Goal: Task Accomplishment & Management: Manage account settings

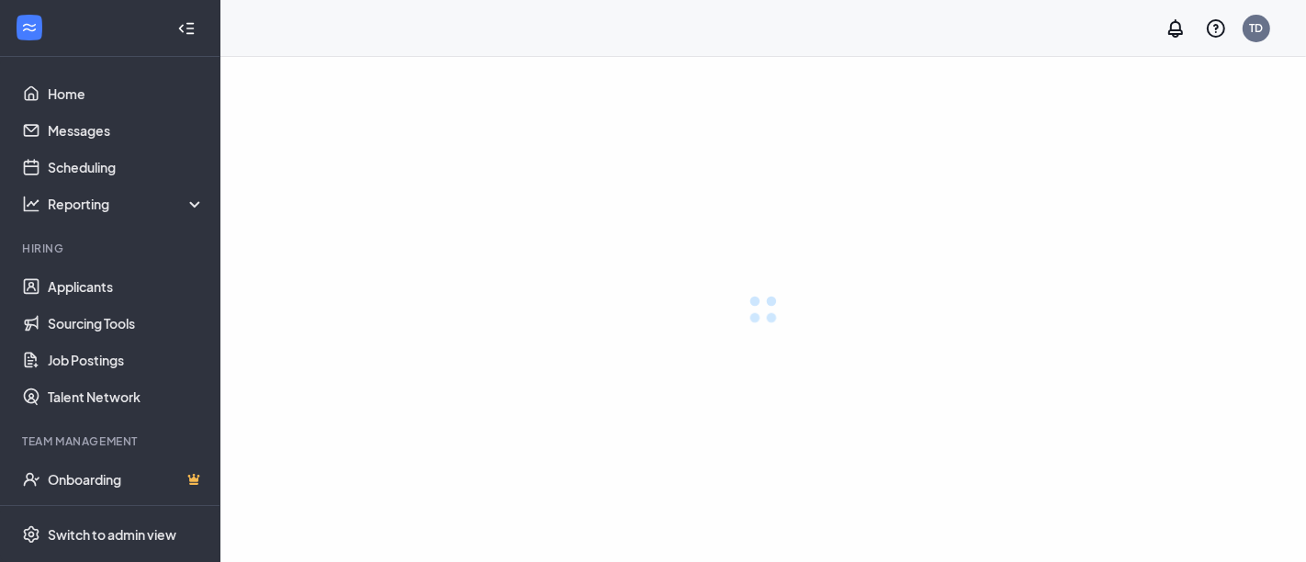
click at [98, 362] on link "Job Postings" at bounding box center [126, 360] width 157 height 37
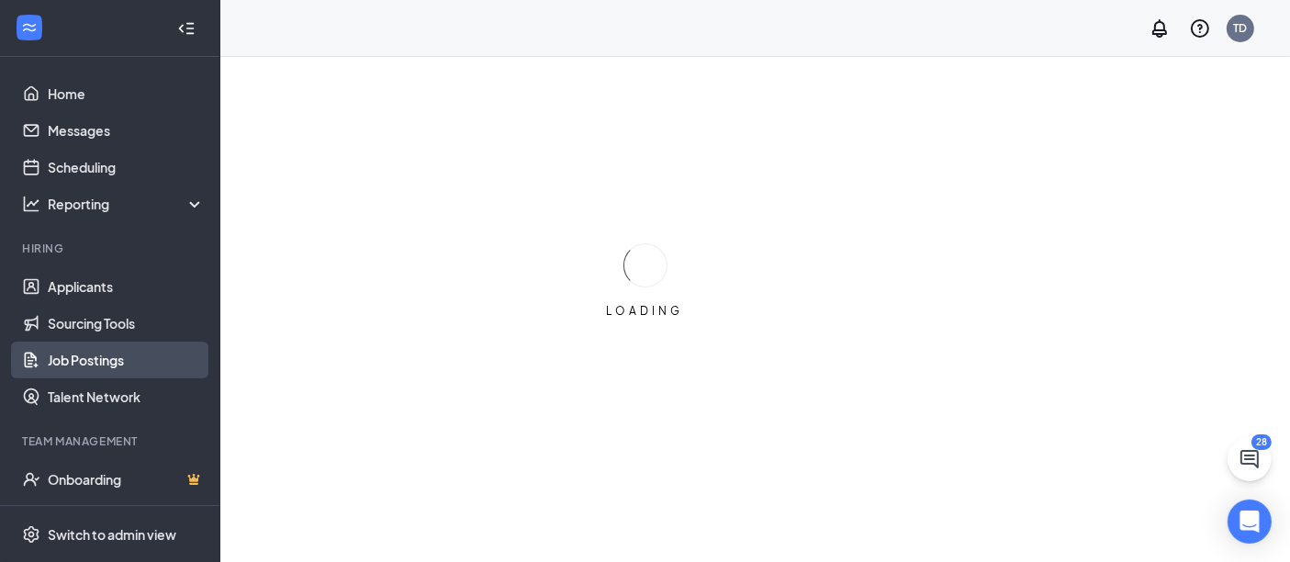
click at [105, 354] on link "Job Postings" at bounding box center [126, 360] width 157 height 37
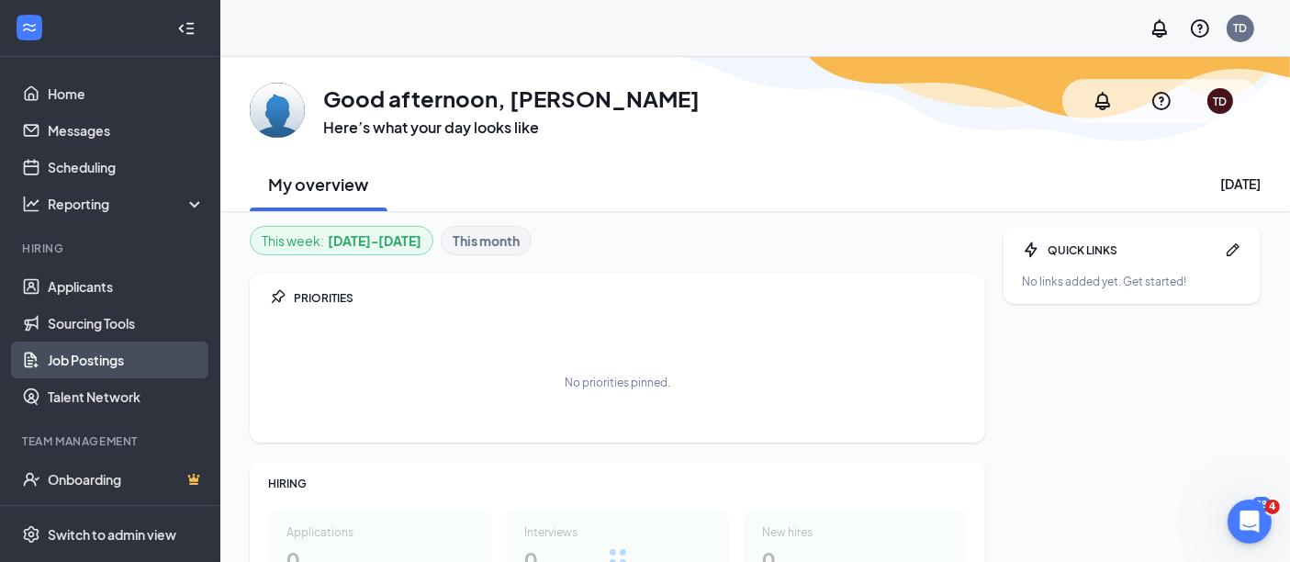
click at [105, 364] on link "Job Postings" at bounding box center [126, 360] width 157 height 37
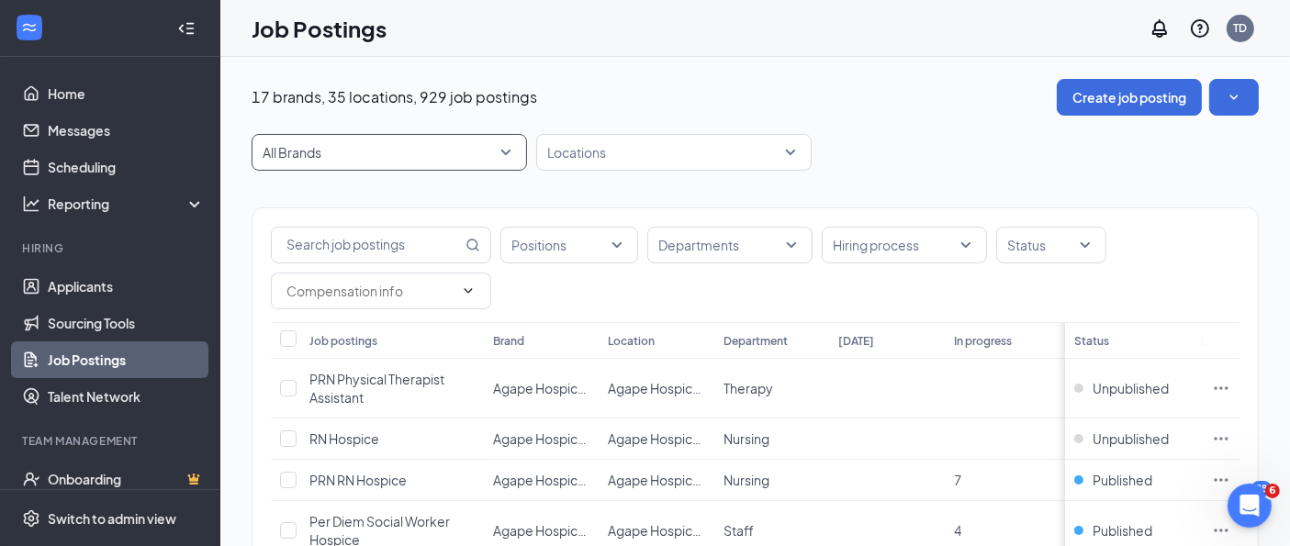
click at [377, 141] on span "All Brands" at bounding box center [389, 152] width 253 height 35
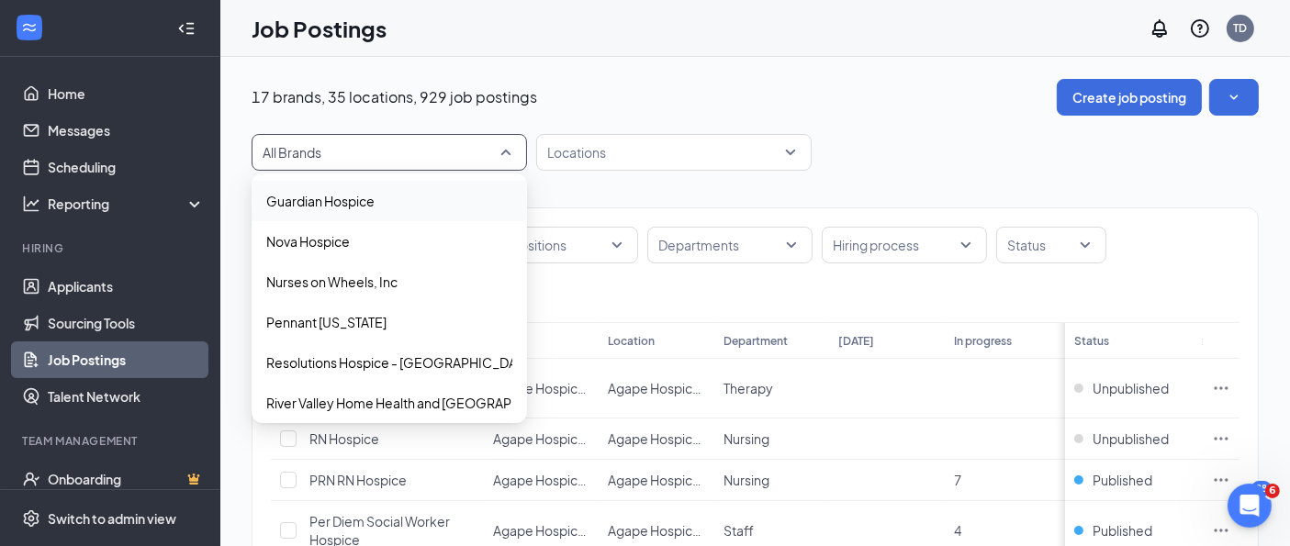
scroll to position [495, 0]
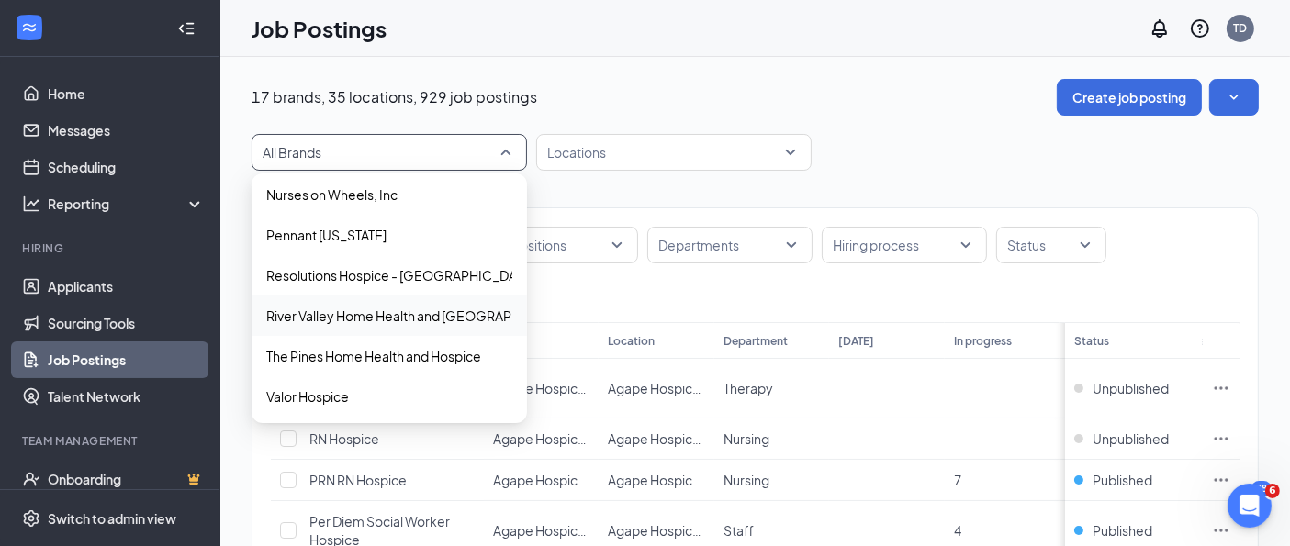
click at [386, 319] on p "River Valley Home Health and Hospice" at bounding box center [420, 316] width 309 height 18
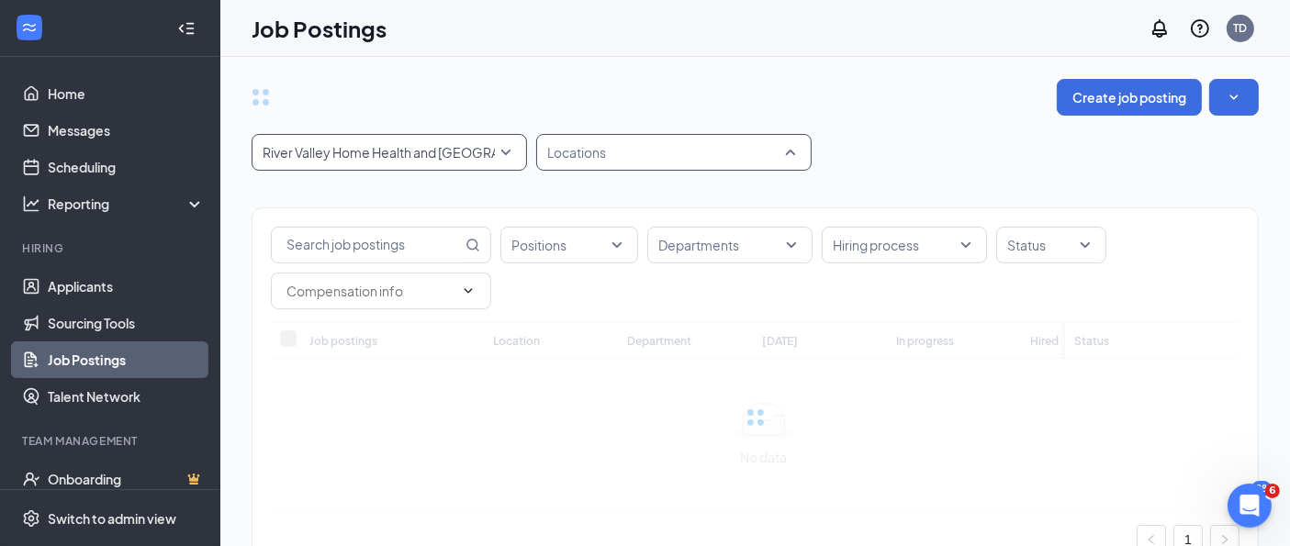
click at [607, 151] on div at bounding box center [665, 152] width 248 height 29
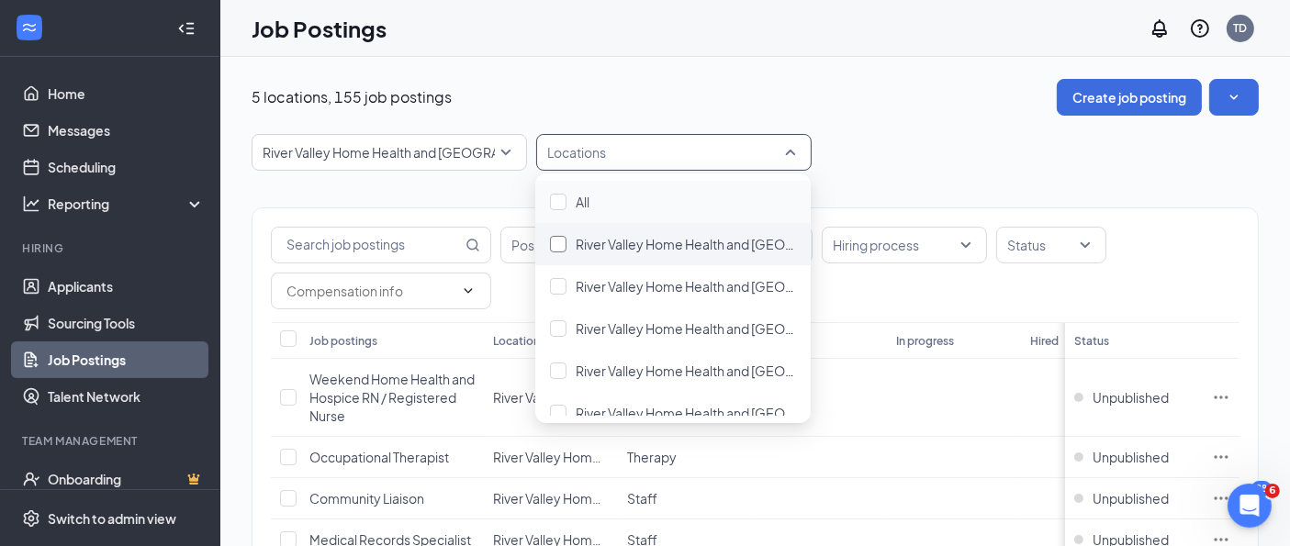
click at [636, 245] on span "River Valley Home Health and Hospice - Blythe" at bounding box center [803, 244] width 454 height 17
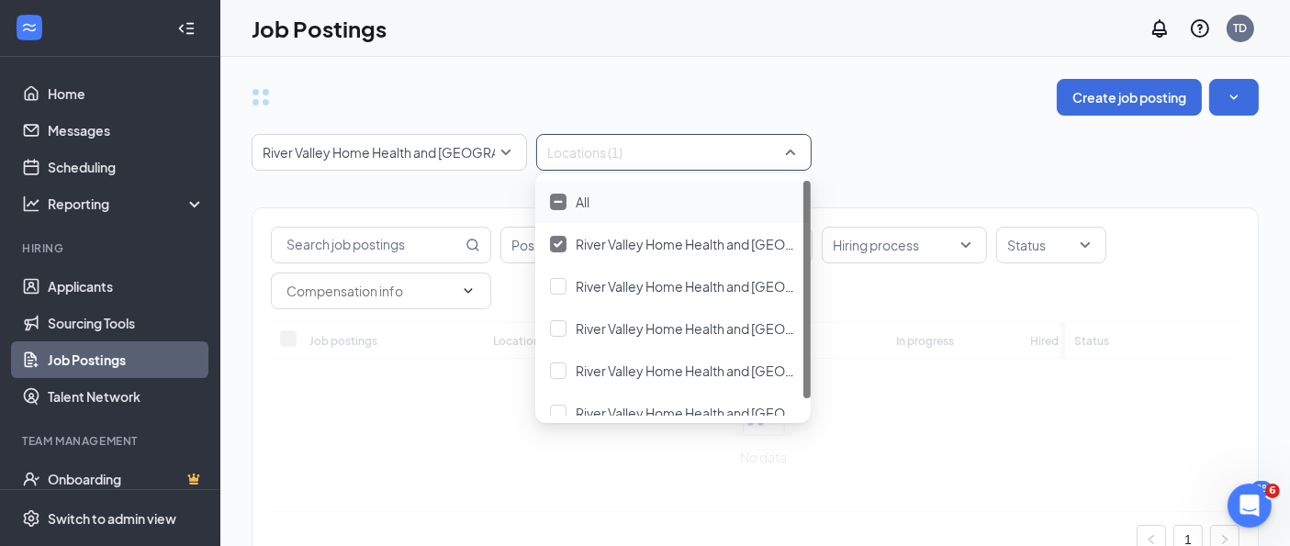
click at [994, 119] on div "Create job posting River Valley Home Health and Hospice 45215 9392 18551 All Br…" at bounding box center [755, 335] width 1007 height 513
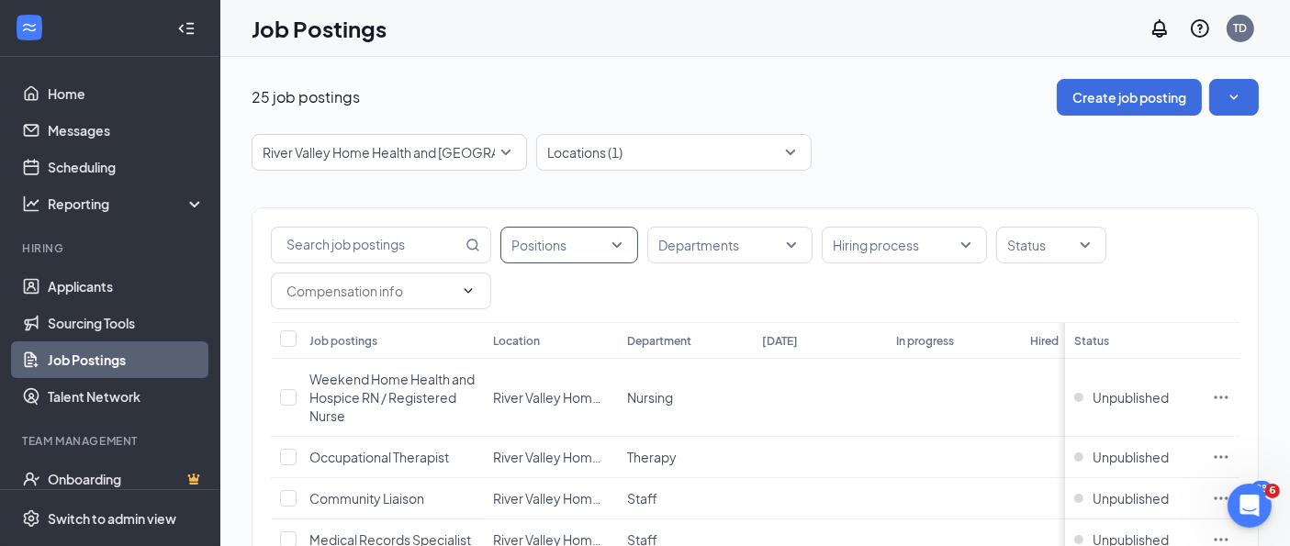
click at [585, 240] on div at bounding box center [560, 245] width 110 height 29
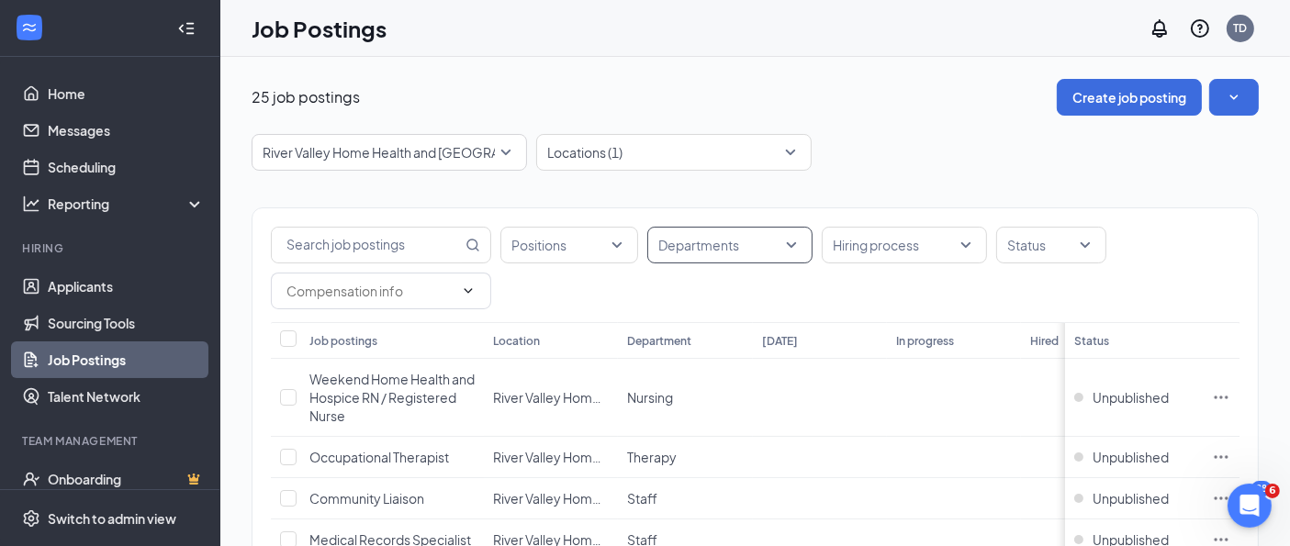
click at [731, 242] on div at bounding box center [721, 245] width 138 height 29
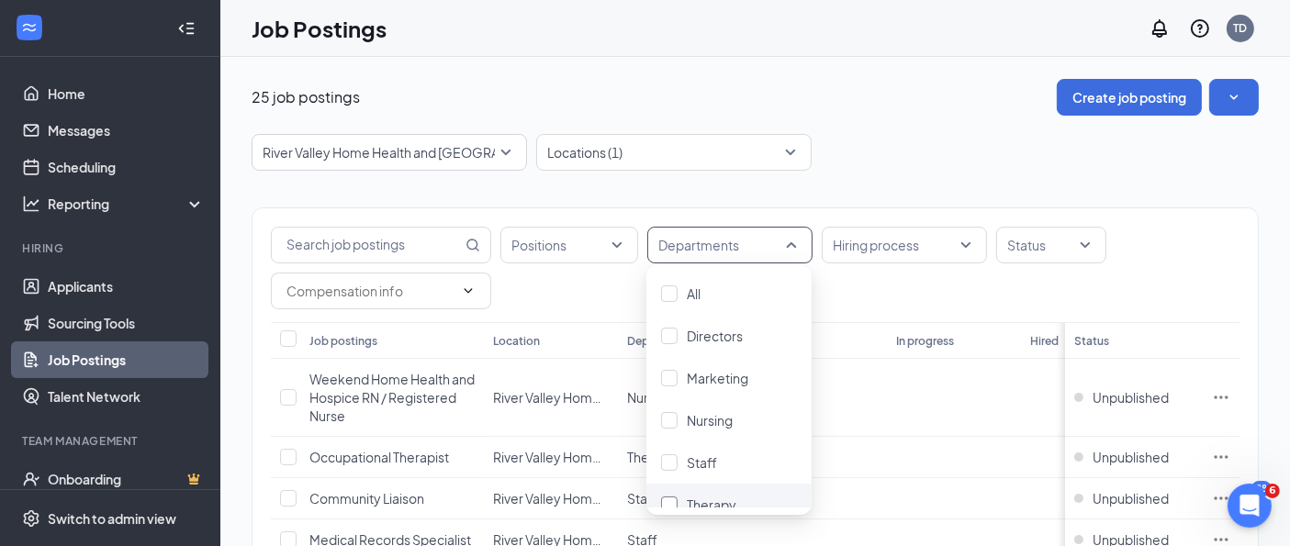
click at [735, 500] on span "Therapy" at bounding box center [712, 505] width 50 height 17
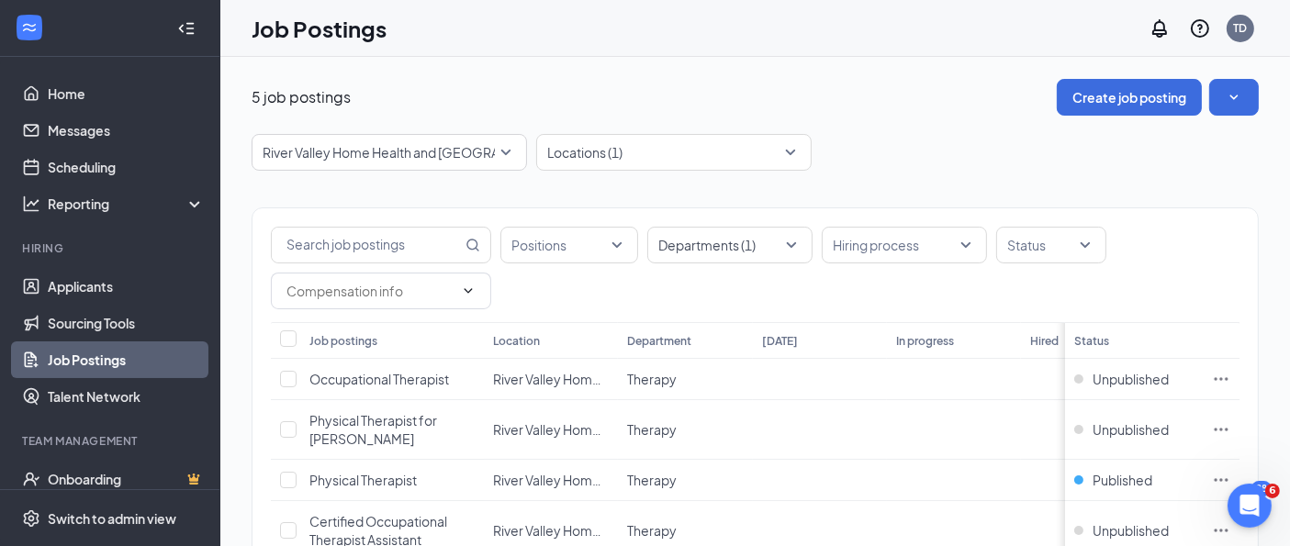
click at [923, 129] on div "5 job postings Create job posting River Valley Home Health and Hospice 45215 93…" at bounding box center [755, 380] width 1007 height 603
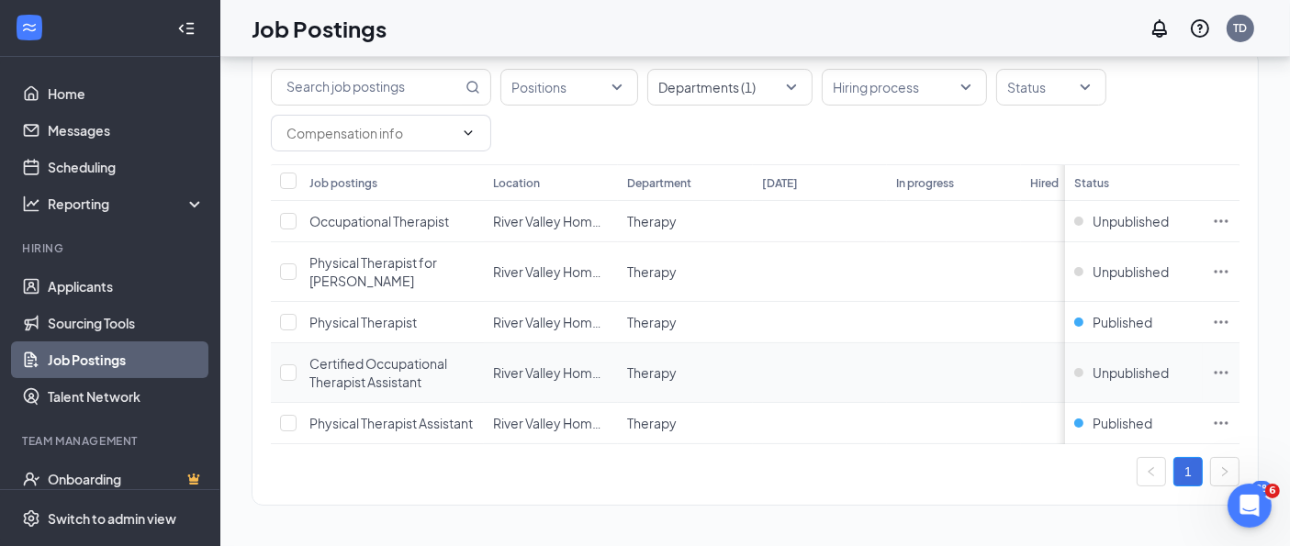
scroll to position [189, 0]
click at [1229, 422] on icon "Ellipses" at bounding box center [1222, 423] width 14 height 3
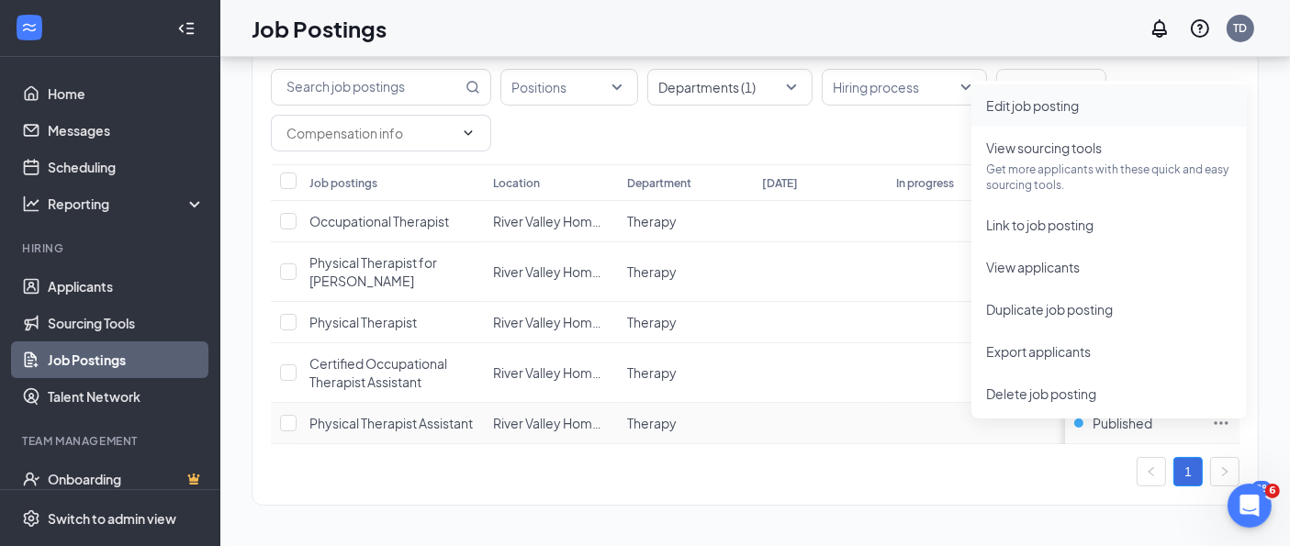
click at [1030, 97] on span "Edit job posting" at bounding box center [1032, 105] width 93 height 17
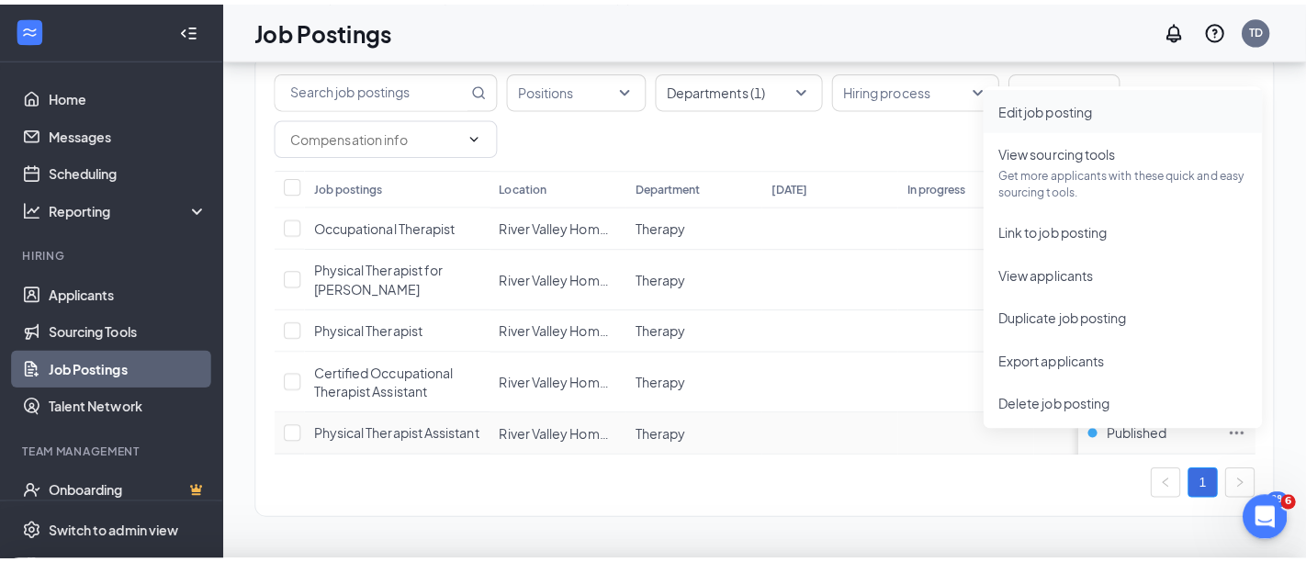
scroll to position [174, 0]
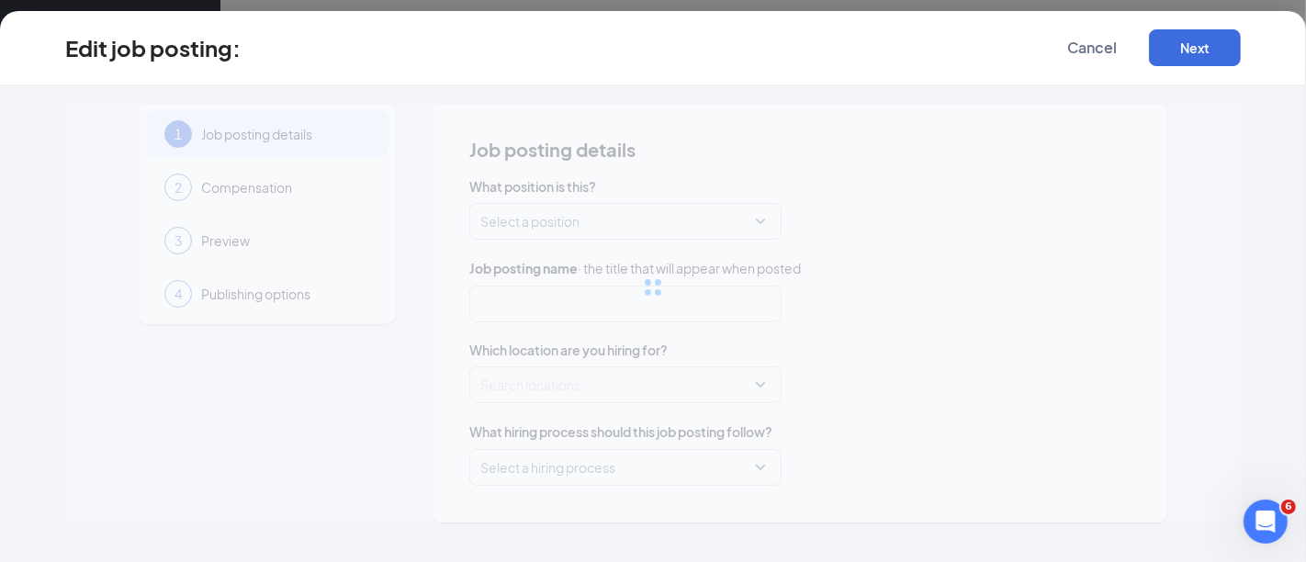
type input "Physical Therapist Assistant"
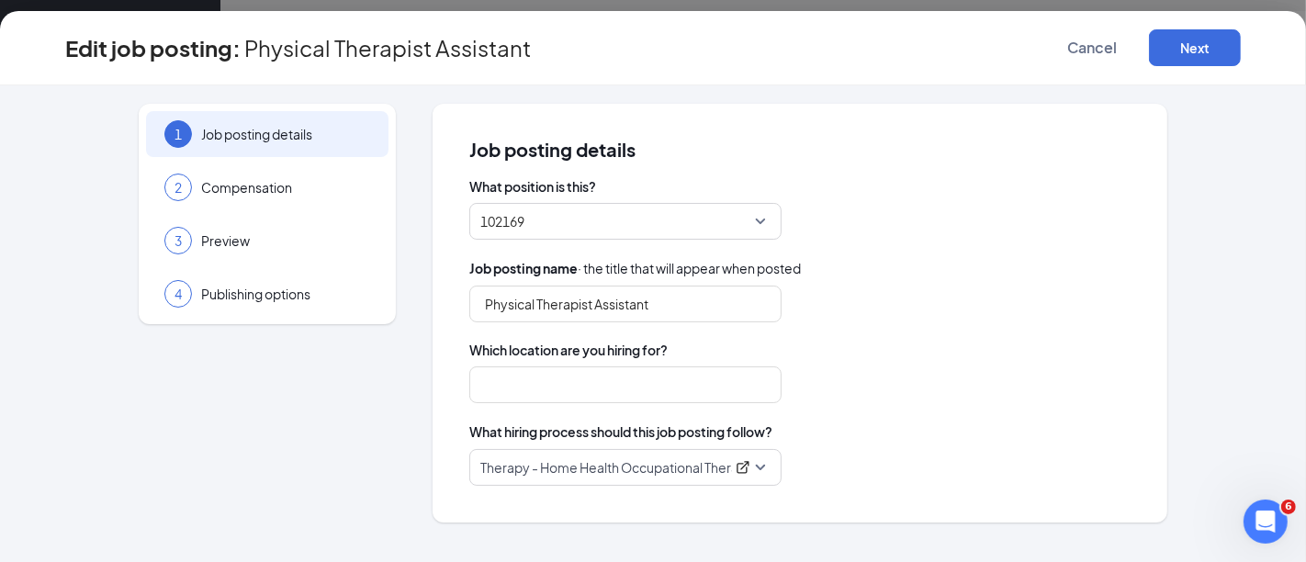
type input "River Valley Home Health and Hospice - Blythe"
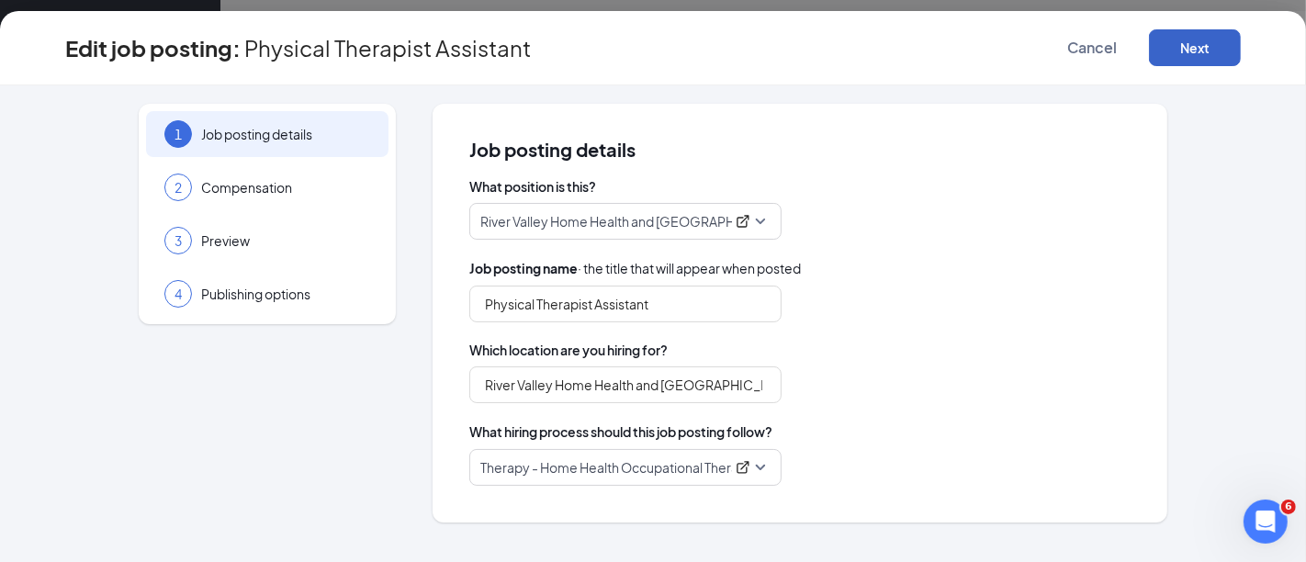
click at [1191, 45] on button "Next" at bounding box center [1195, 47] width 92 height 37
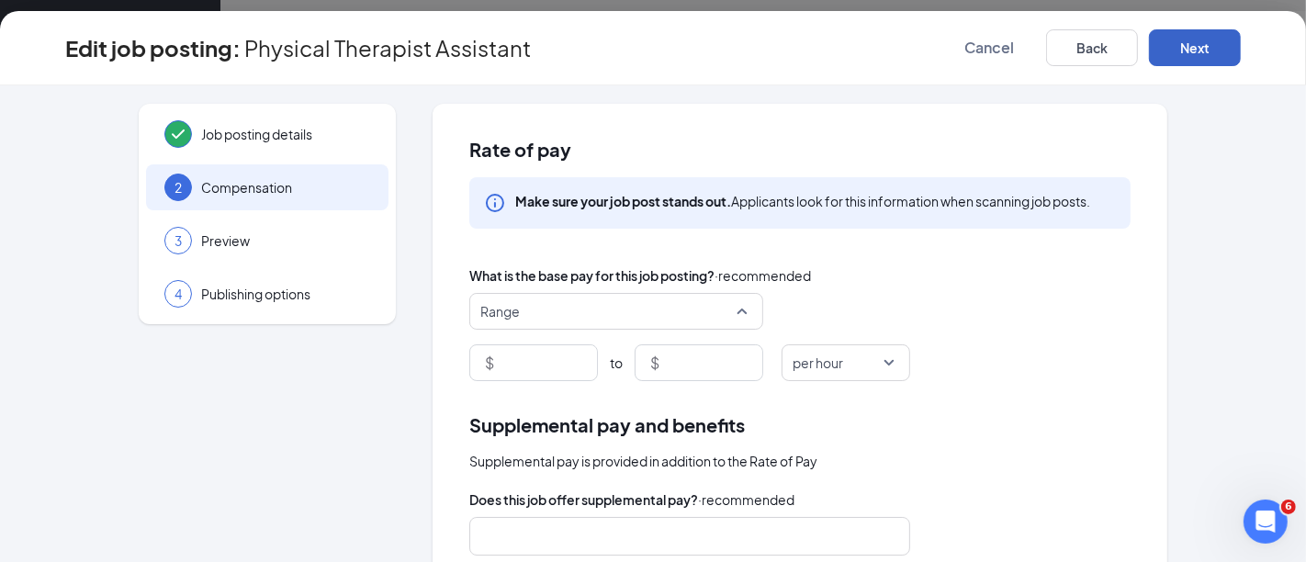
click at [611, 319] on span "Range" at bounding box center [607, 311] width 255 height 35
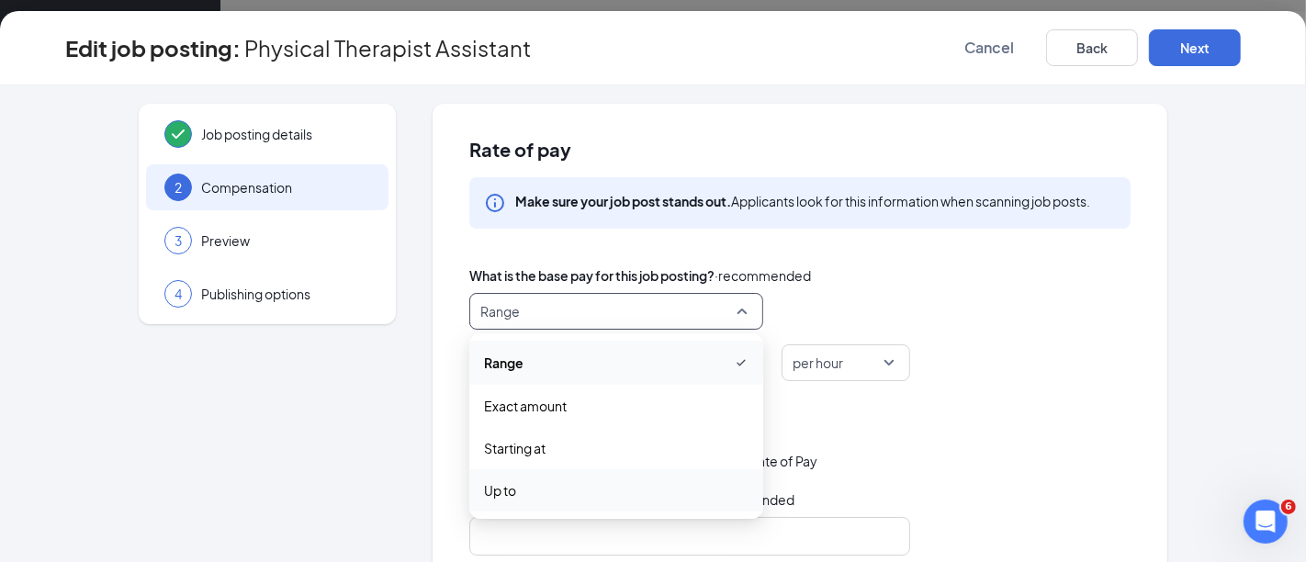
click at [543, 489] on span "Up to" at bounding box center [616, 490] width 264 height 20
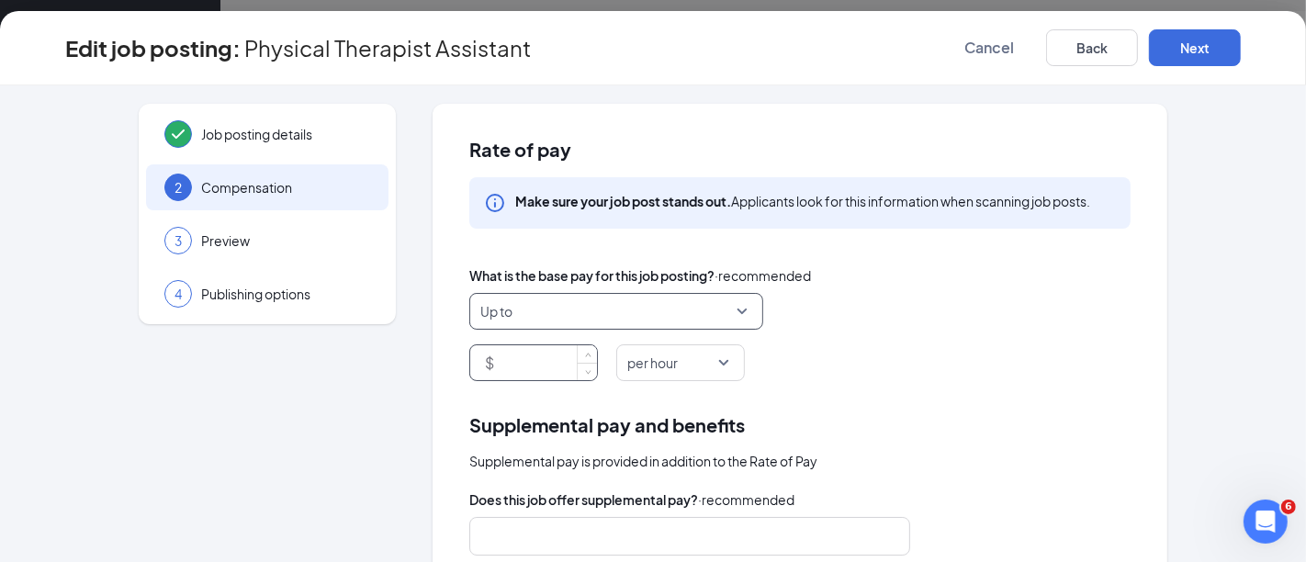
click at [523, 370] on input at bounding box center [547, 362] width 99 height 35
type input "60"
click at [948, 367] on div "$ 60 per hour" at bounding box center [799, 362] width 661 height 37
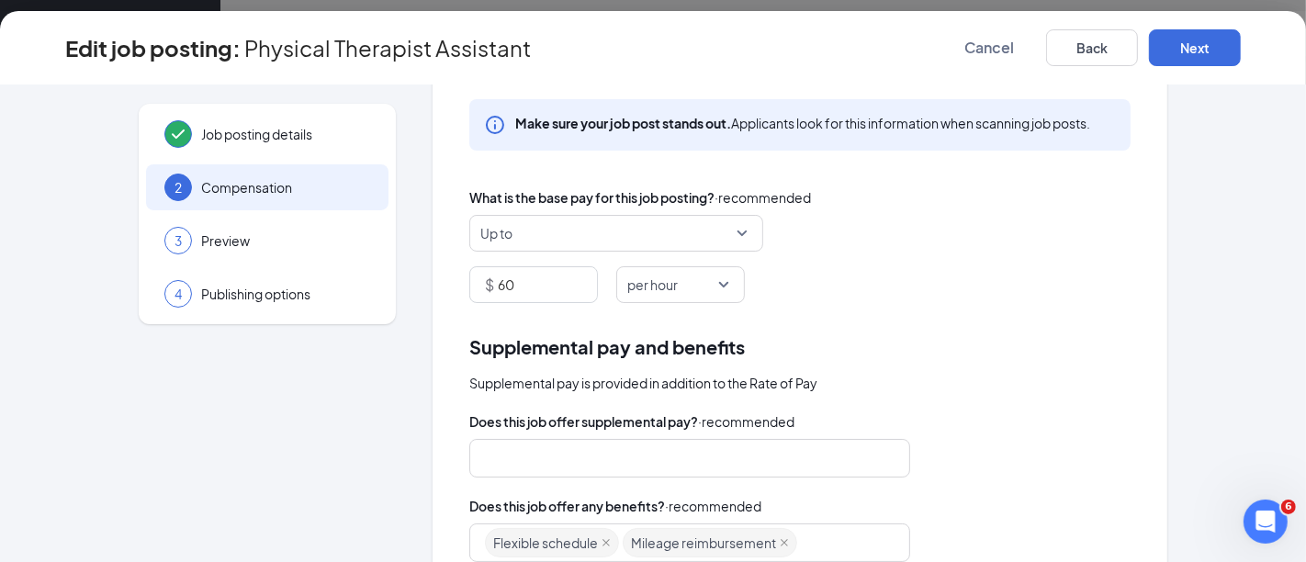
scroll to position [204, 0]
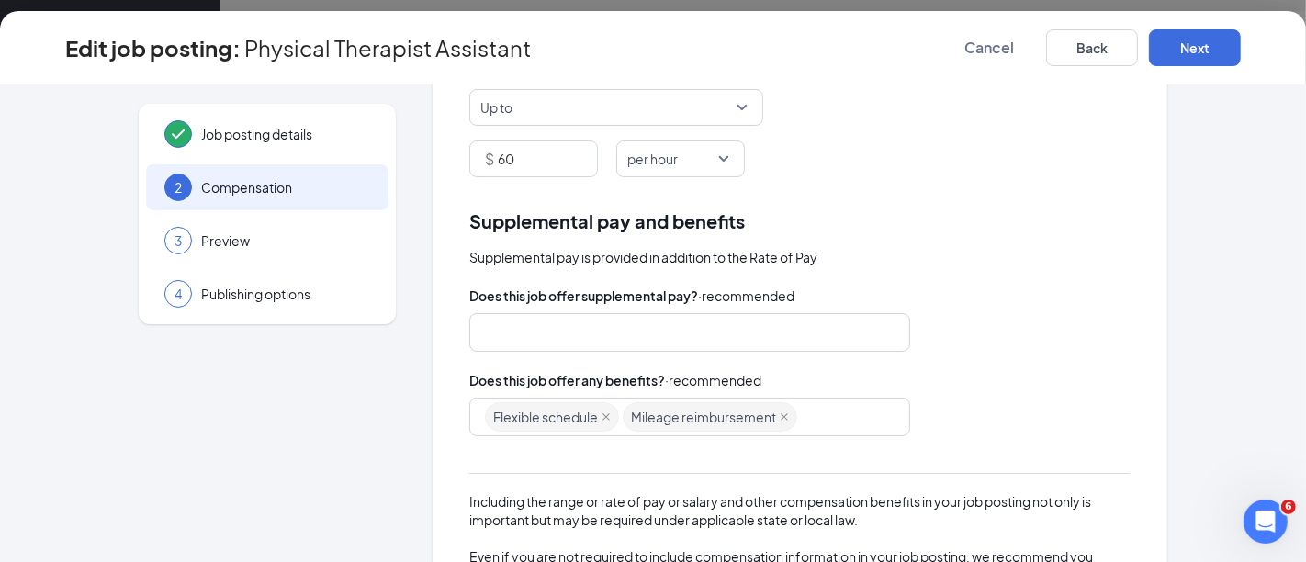
click at [823, 410] on div "Flexible schedule Mileage reimbursement" at bounding box center [681, 416] width 392 height 33
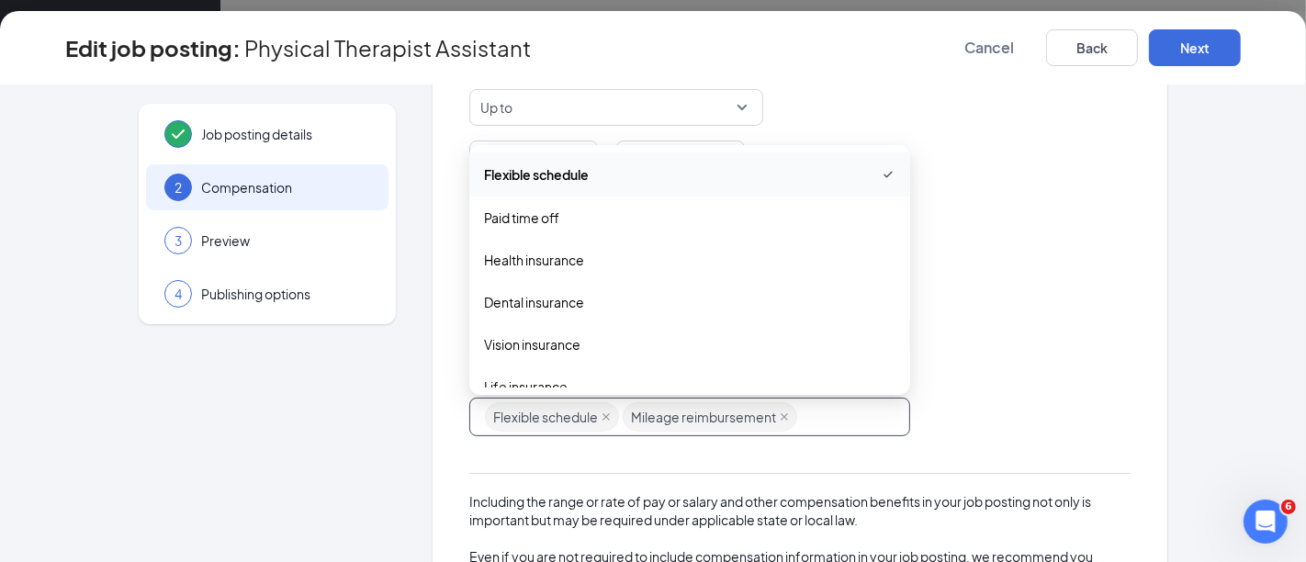
drag, startPoint x: 713, startPoint y: 169, endPoint x: 700, endPoint y: 176, distance: 14.8
click at [711, 169] on span "Flexible schedule" at bounding box center [689, 174] width 411 height 22
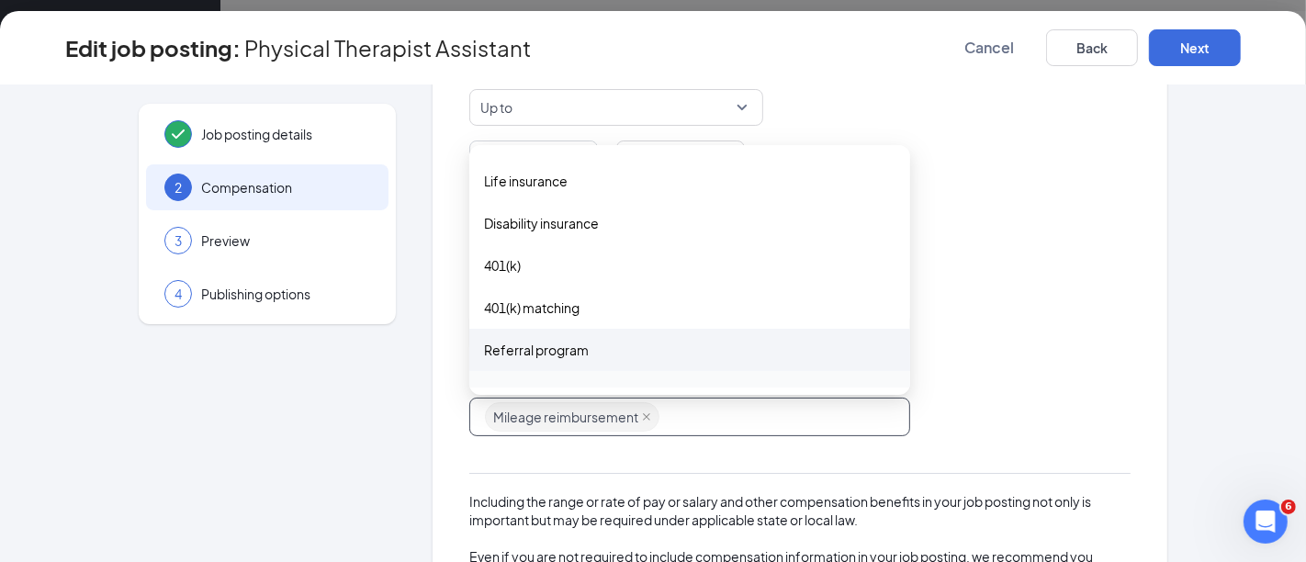
drag, startPoint x: 639, startPoint y: 415, endPoint x: 593, endPoint y: 350, distance: 79.7
click at [642, 415] on icon "close" at bounding box center [646, 416] width 9 height 9
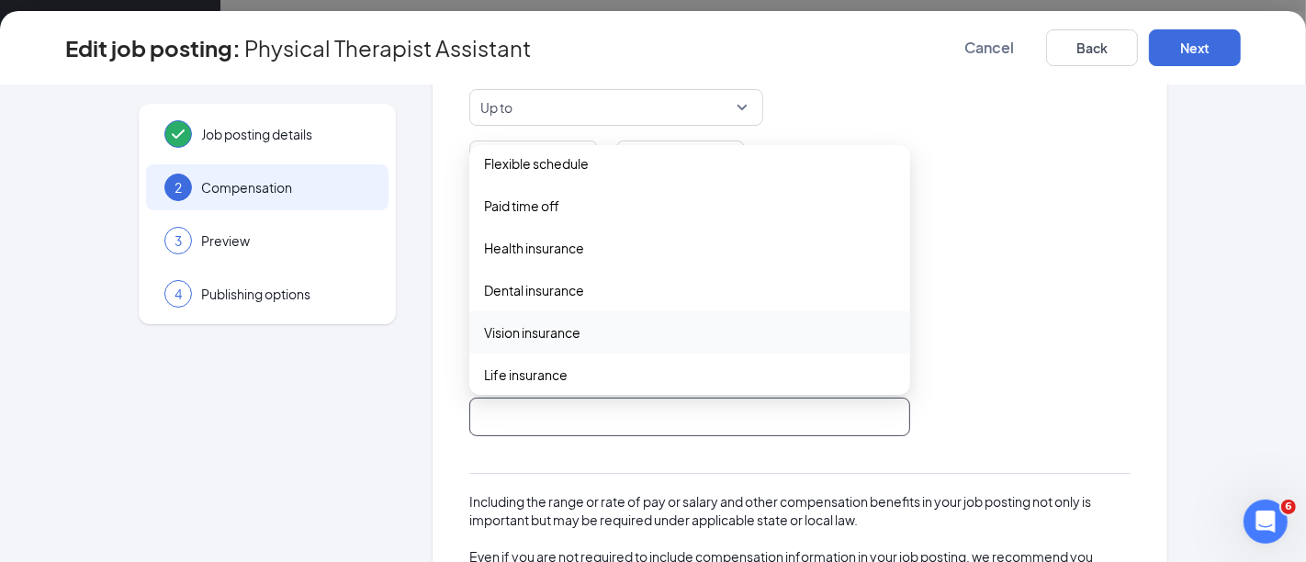
scroll to position [0, 0]
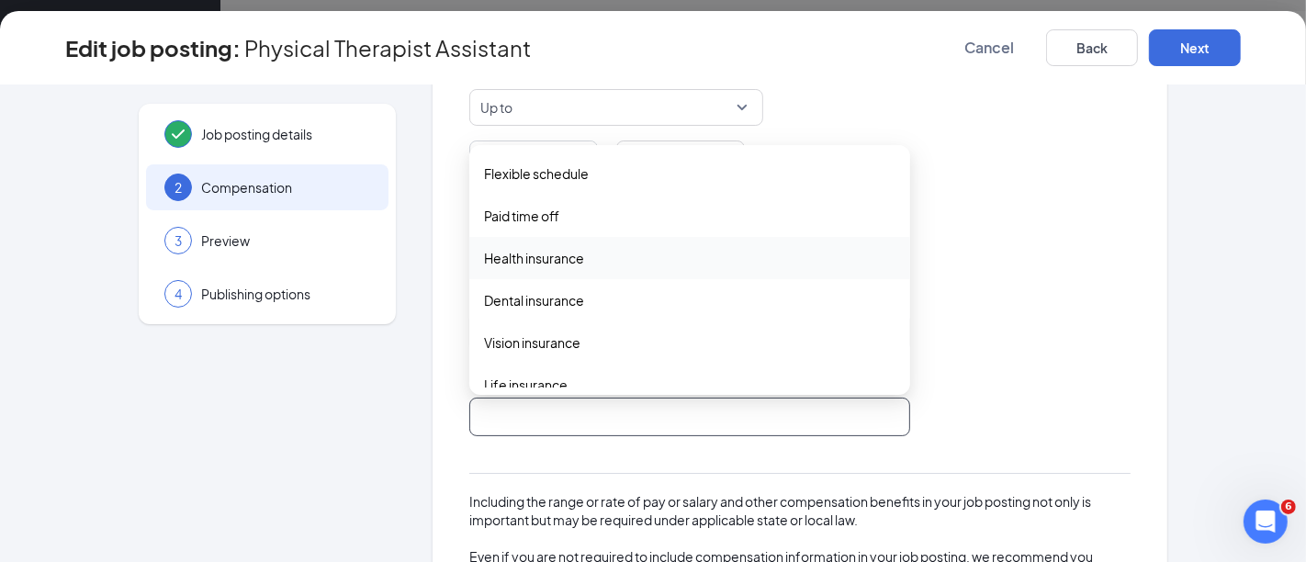
click at [557, 259] on span "Health insurance" at bounding box center [534, 258] width 100 height 20
click at [561, 296] on span "Dental insurance" at bounding box center [534, 302] width 100 height 20
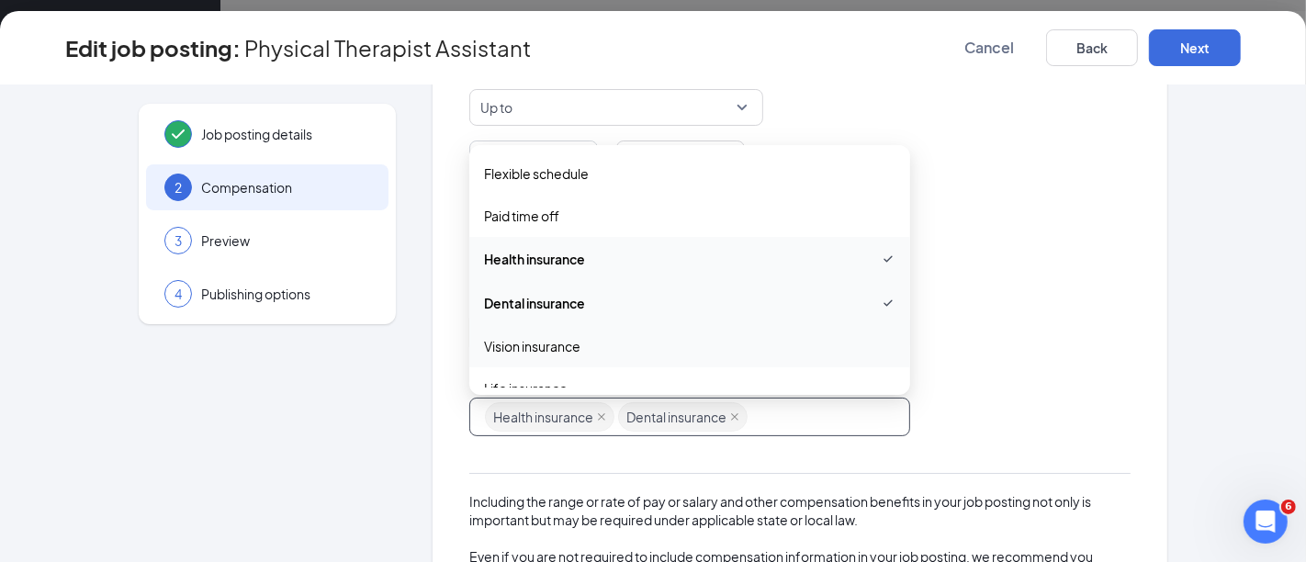
click at [570, 345] on span "Vision insurance" at bounding box center [532, 346] width 96 height 20
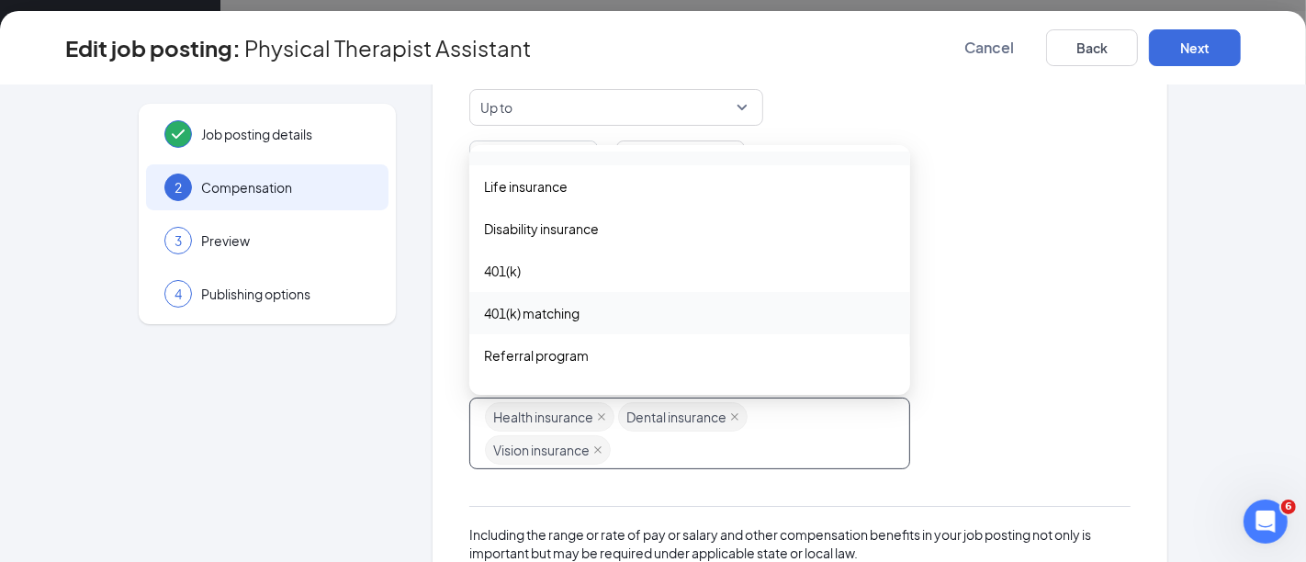
click at [582, 319] on span "401(k) matching" at bounding box center [689, 313] width 411 height 20
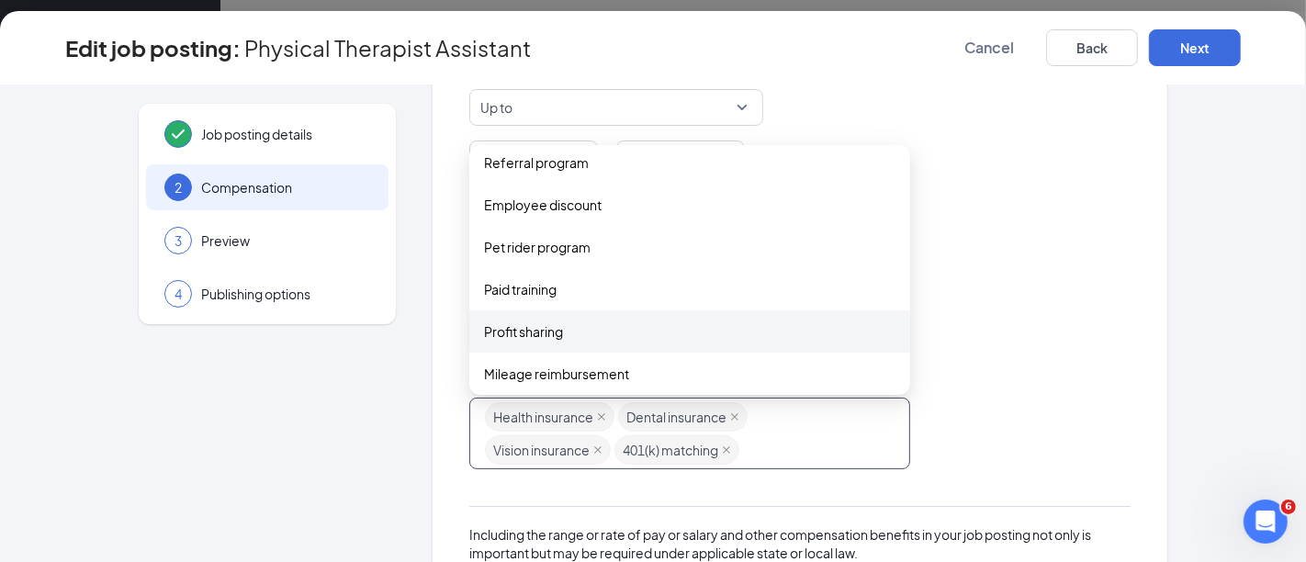
scroll to position [408, 0]
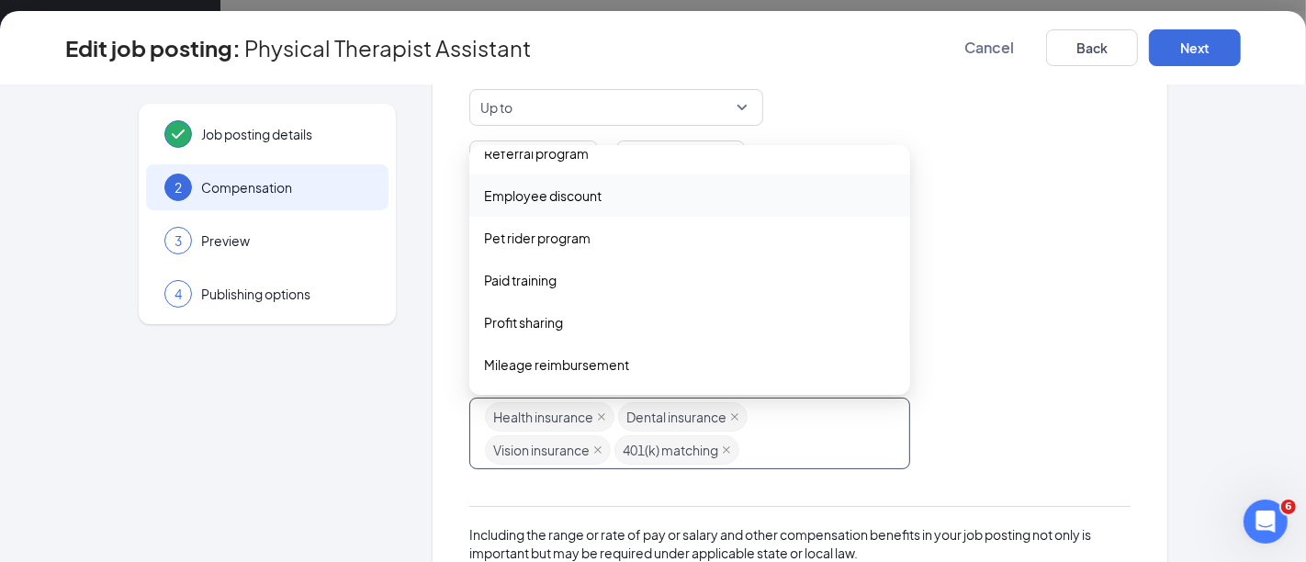
click at [579, 193] on span "Employee discount" at bounding box center [543, 196] width 118 height 20
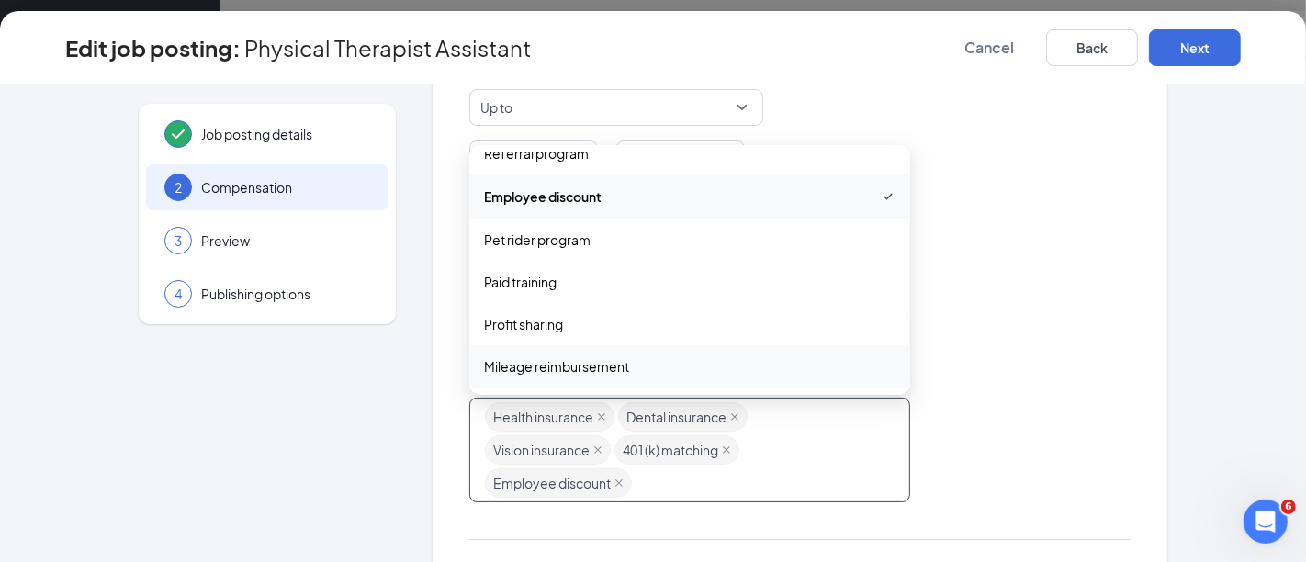
click at [590, 362] on span "Mileage reimbursement" at bounding box center [556, 366] width 145 height 20
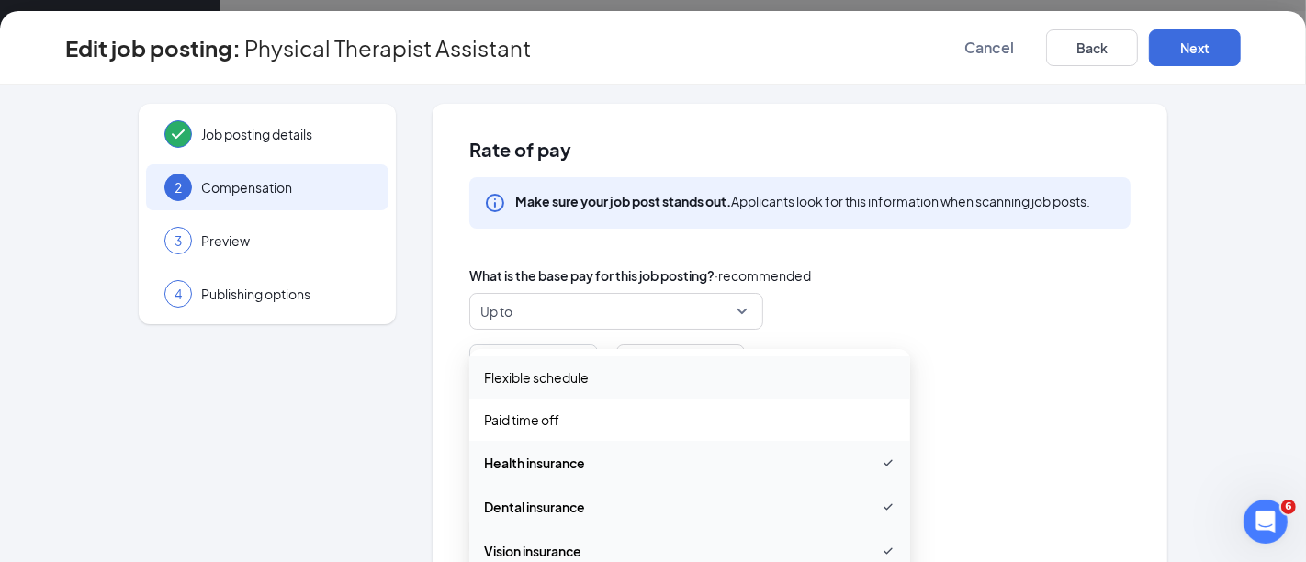
scroll to position [0, 0]
click at [579, 373] on span "Flexible schedule" at bounding box center [536, 377] width 105 height 20
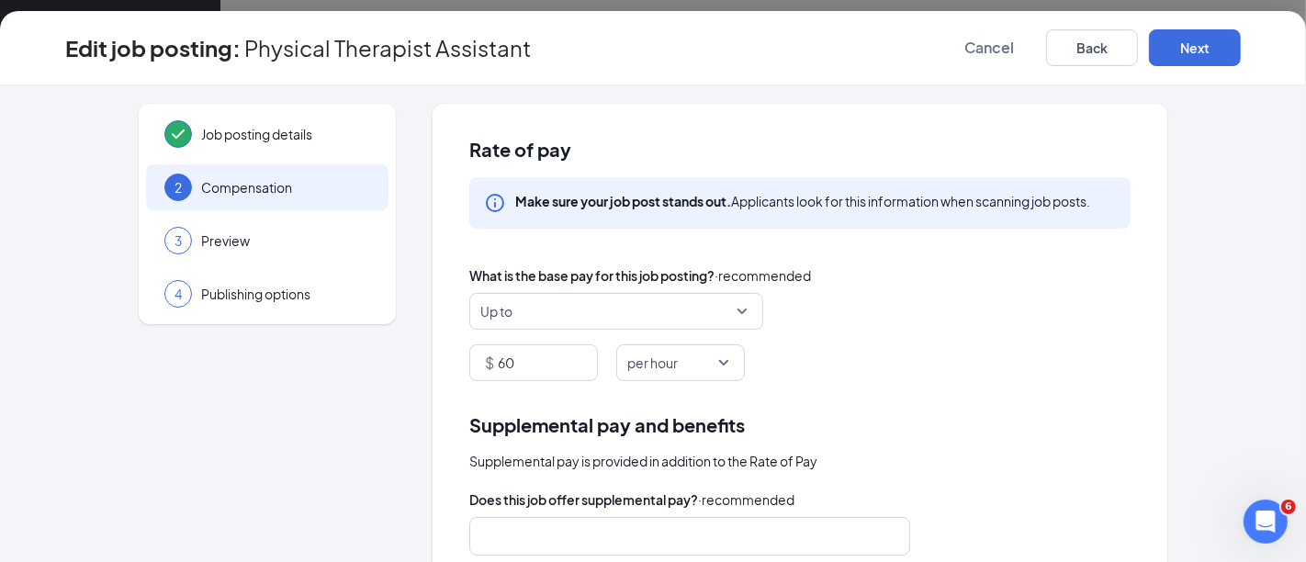
scroll to position [306, 0]
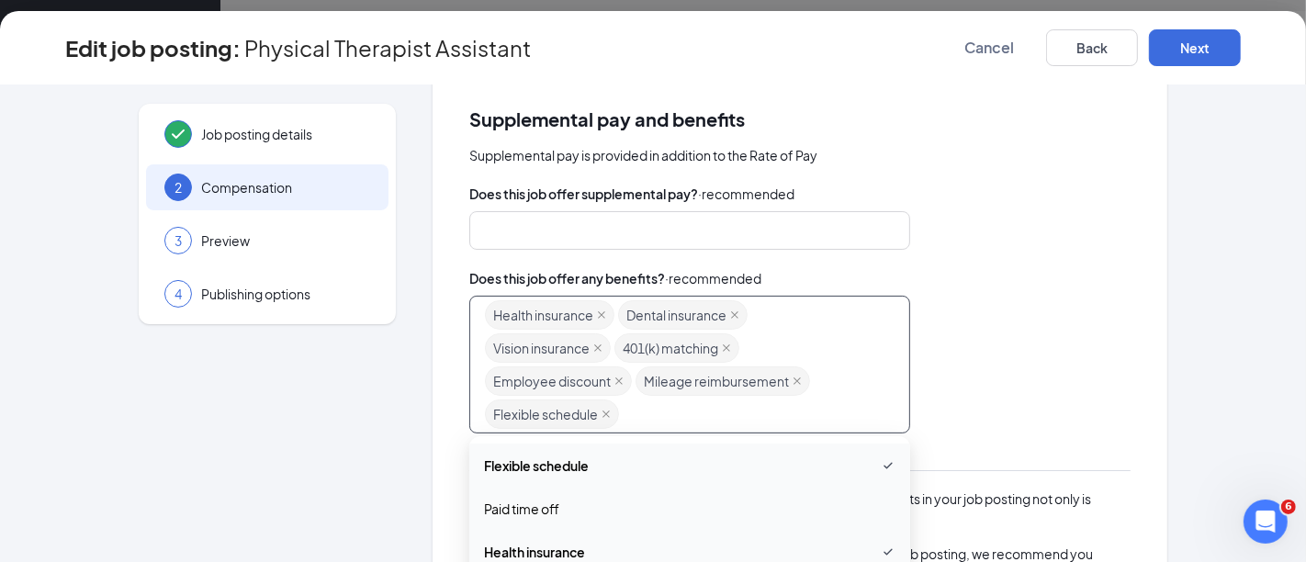
click at [622, 413] on div "Health insurance Dental insurance Vision insurance 401(k) matching Employee dis…" at bounding box center [681, 364] width 392 height 132
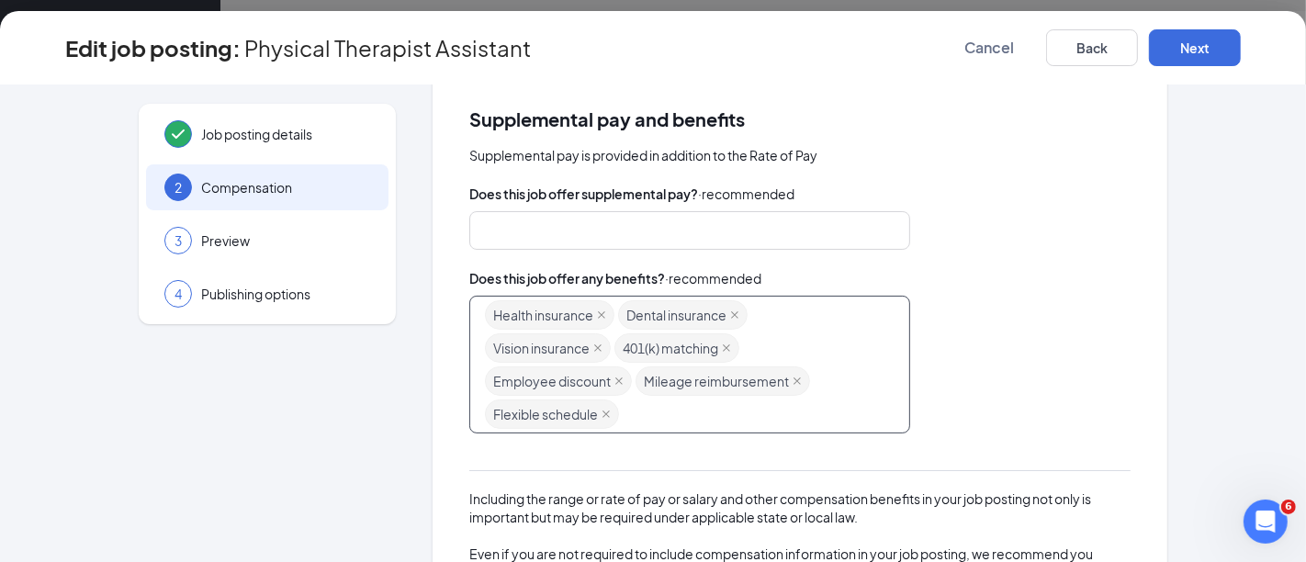
click at [645, 399] on div "Health insurance Dental insurance Vision insurance 401(k) matching Employee dis…" at bounding box center [681, 364] width 392 height 132
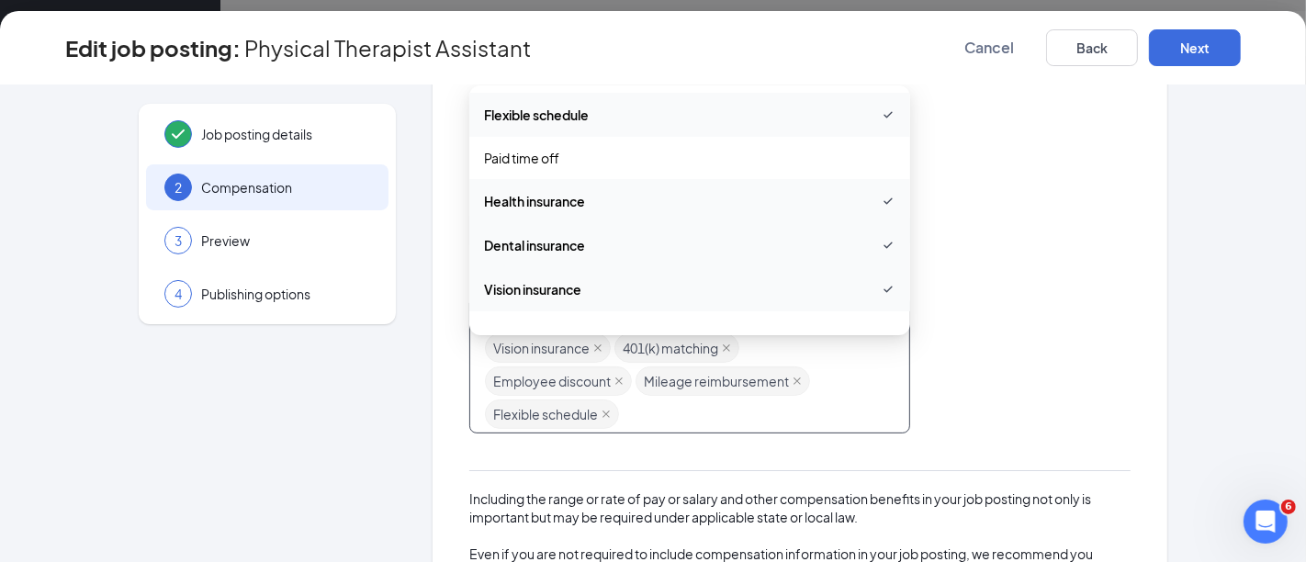
click at [548, 109] on span "Flexible schedule" at bounding box center [536, 115] width 105 height 20
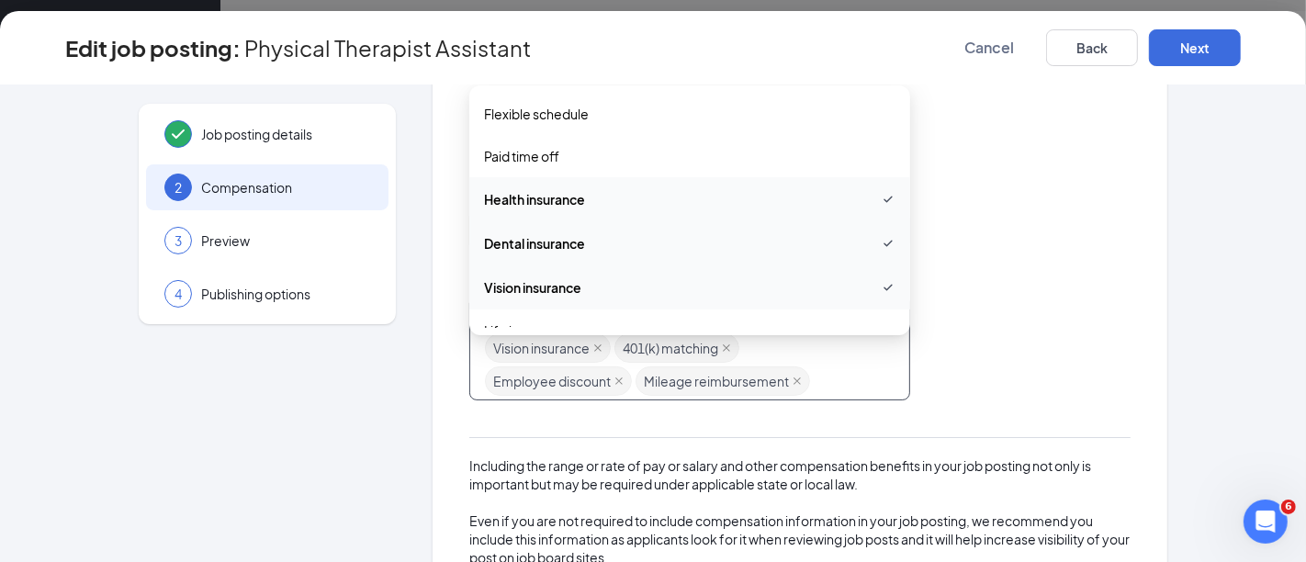
click at [1057, 237] on div at bounding box center [799, 230] width 661 height 39
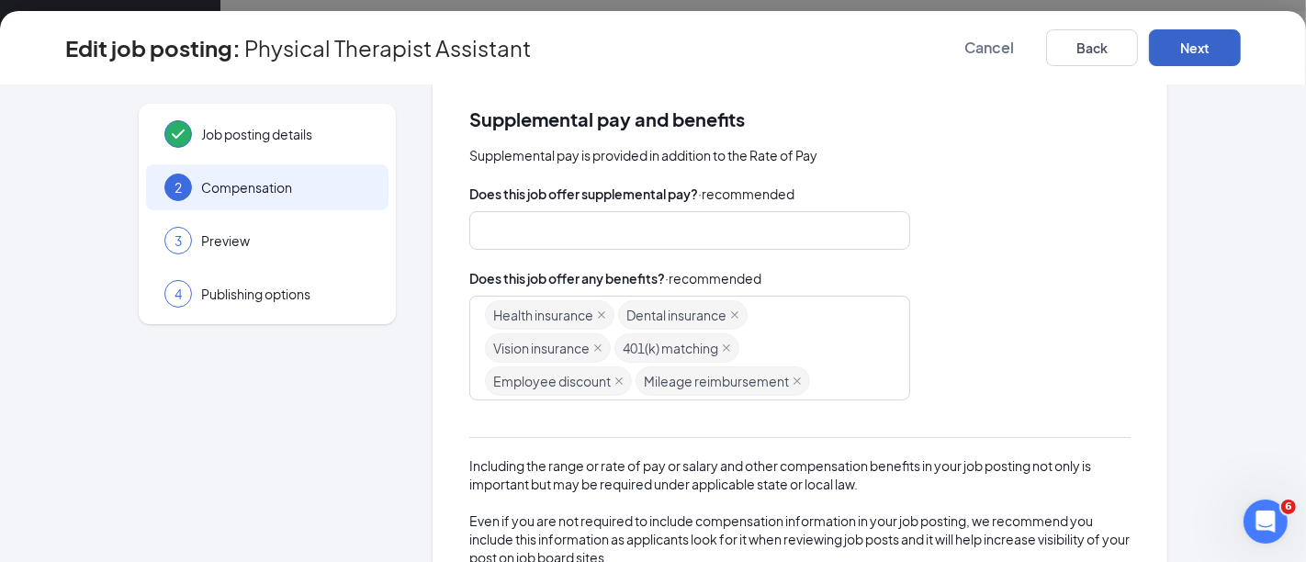
click at [1192, 41] on button "Next" at bounding box center [1195, 47] width 92 height 37
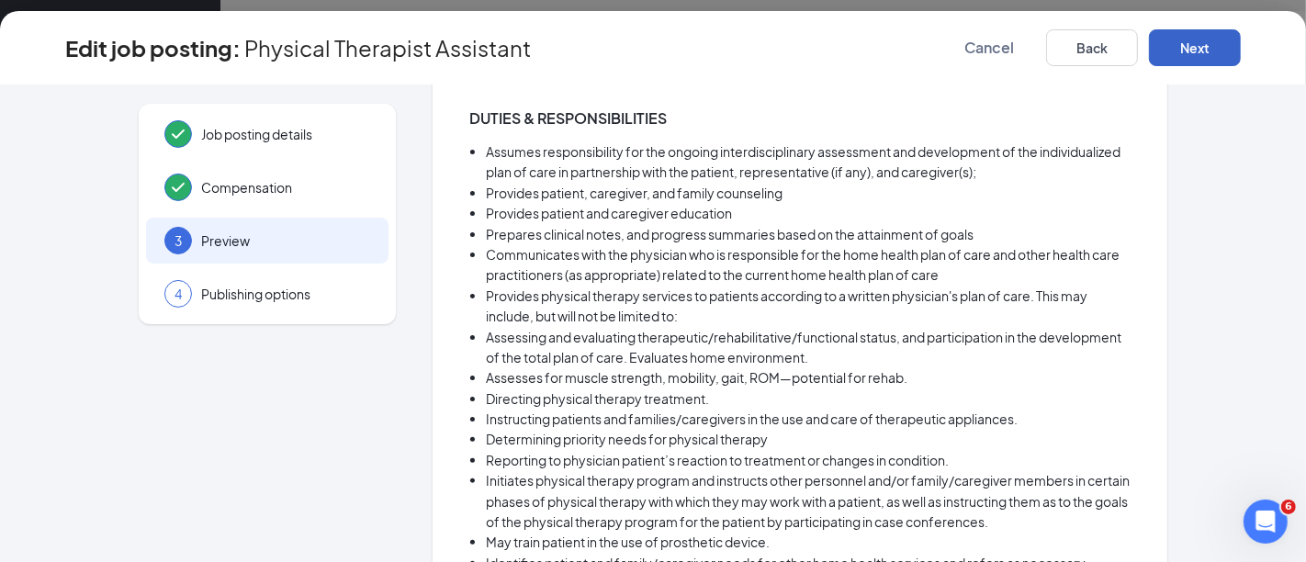
scroll to position [0, 0]
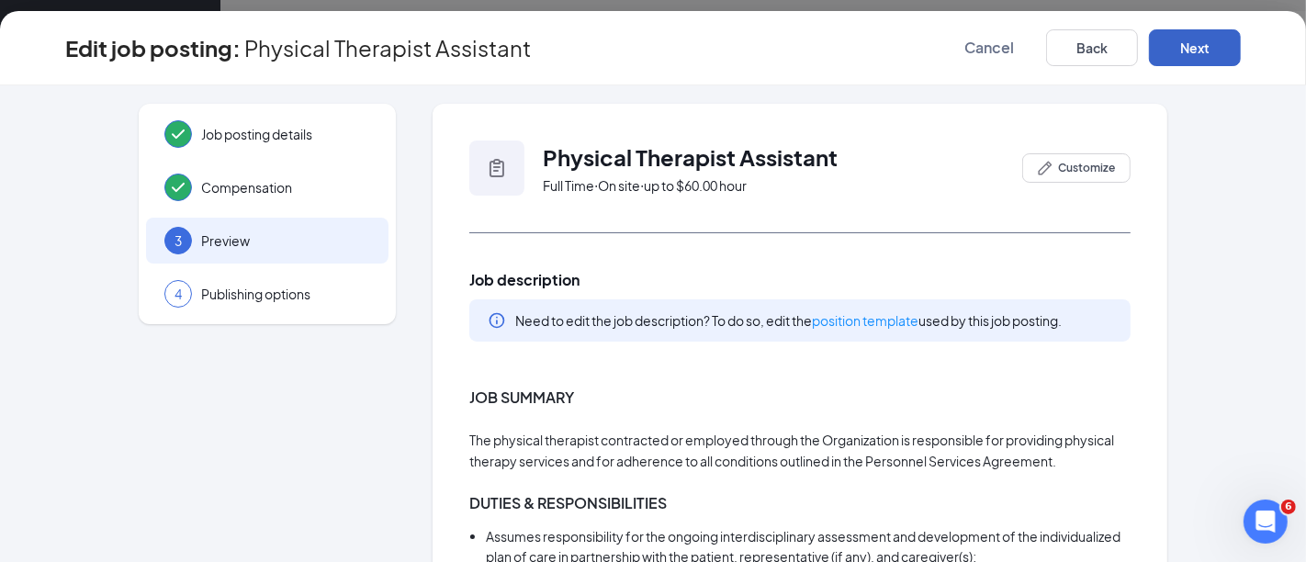
click at [1212, 32] on button "Next" at bounding box center [1195, 47] width 92 height 37
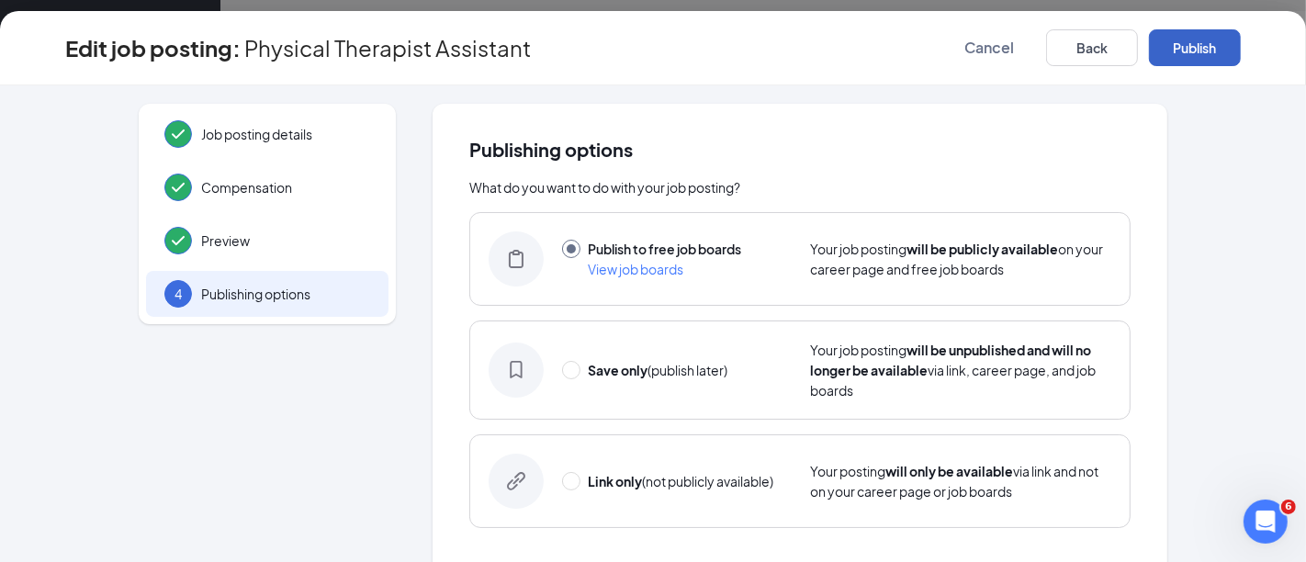
click at [1209, 39] on button "Publish" at bounding box center [1195, 47] width 92 height 37
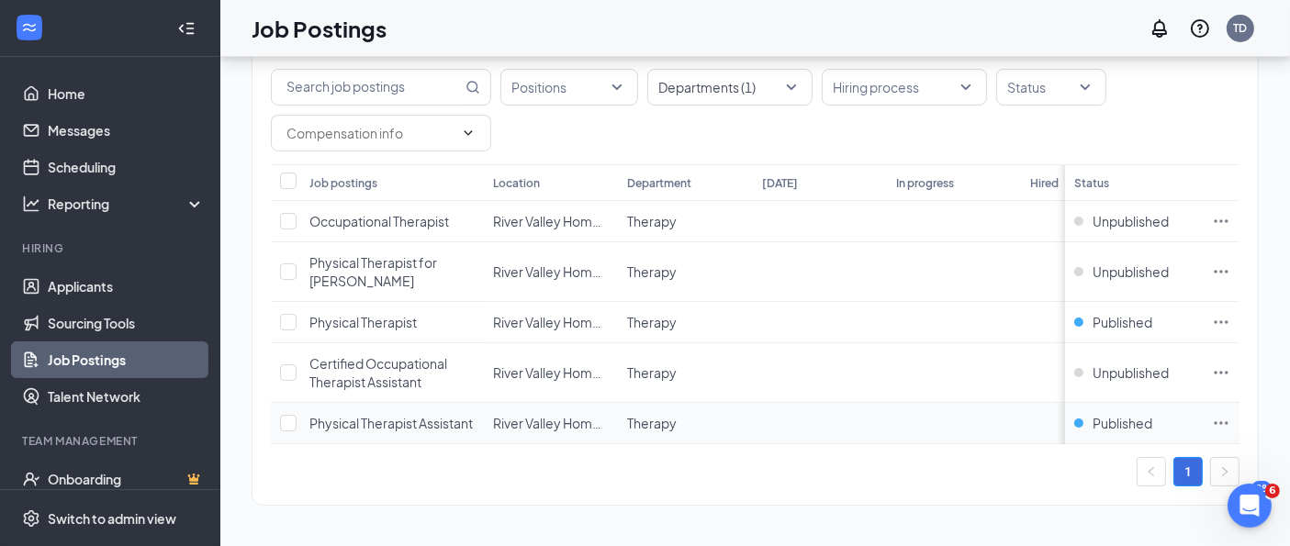
click at [1229, 422] on icon "Ellipses" at bounding box center [1222, 423] width 14 height 3
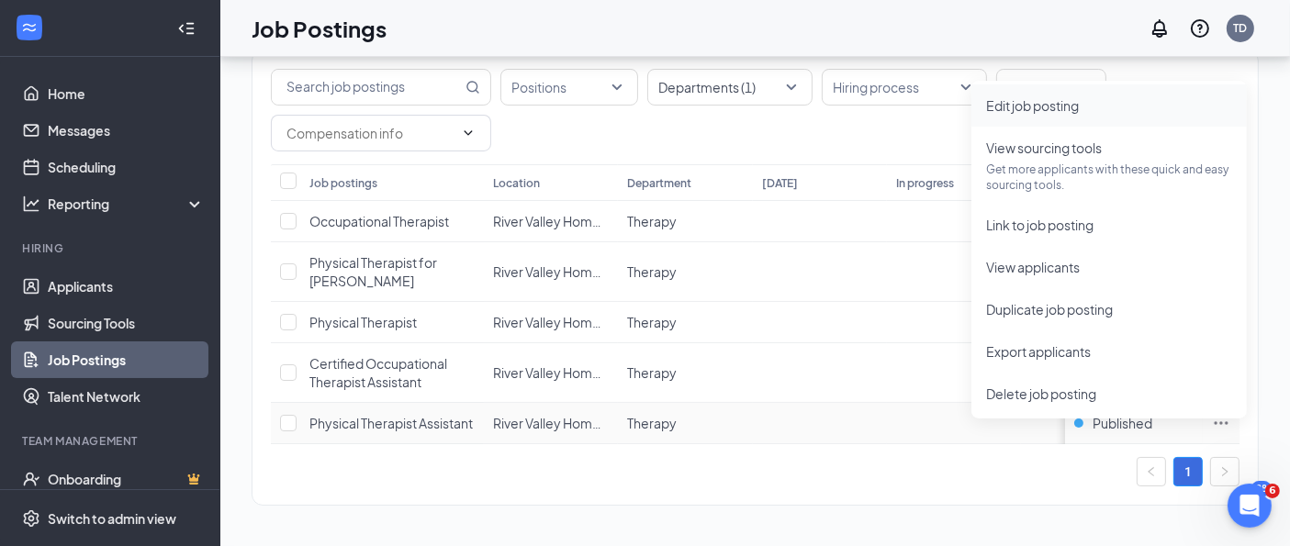
click at [1052, 97] on span "Edit job posting" at bounding box center [1032, 105] width 93 height 17
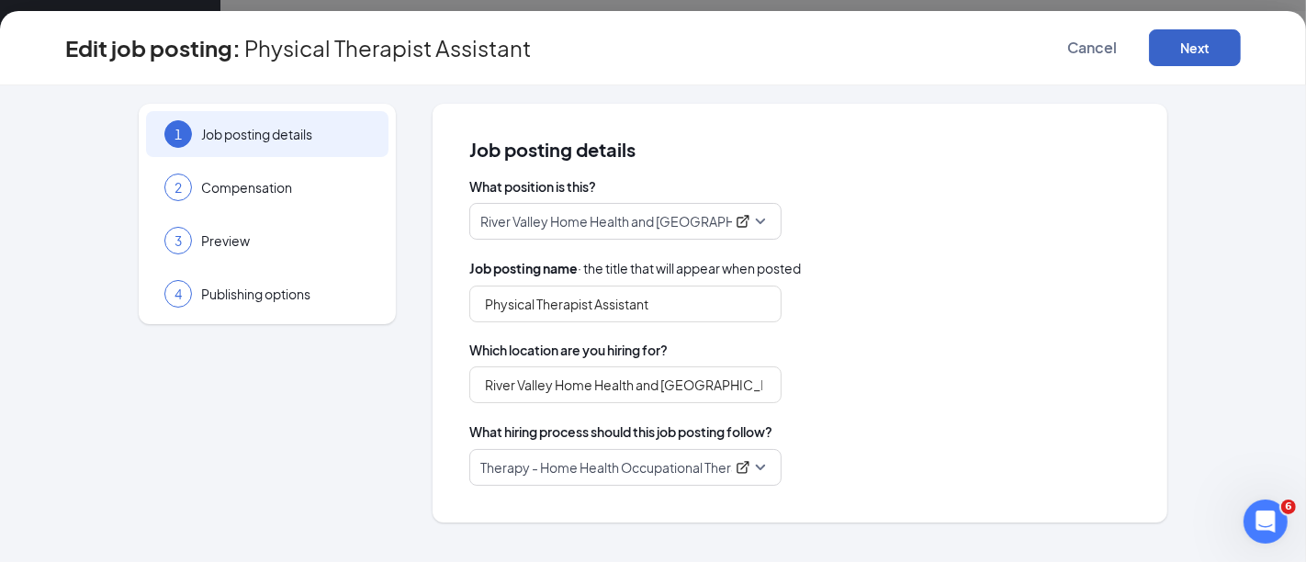
click at [1196, 38] on button "Next" at bounding box center [1195, 47] width 92 height 37
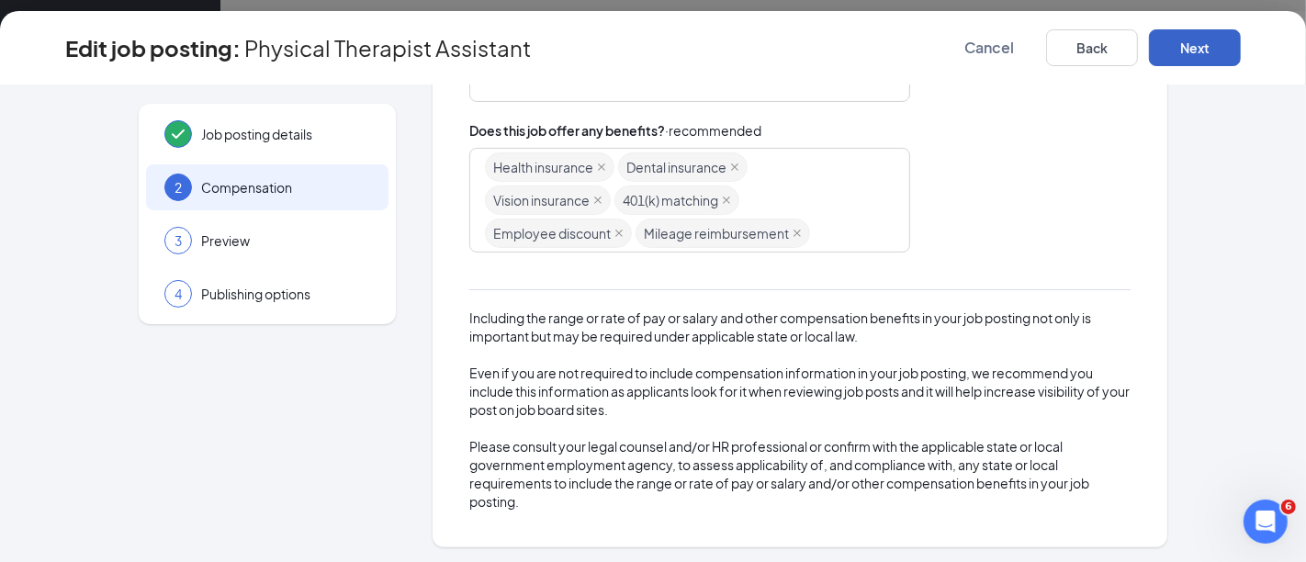
scroll to position [454, 0]
click at [1202, 28] on div "Edit job posting: Physical Therapist Assistant Cancel Back Next" at bounding box center [653, 48] width 1306 height 74
click at [1201, 44] on button "Next" at bounding box center [1195, 47] width 92 height 37
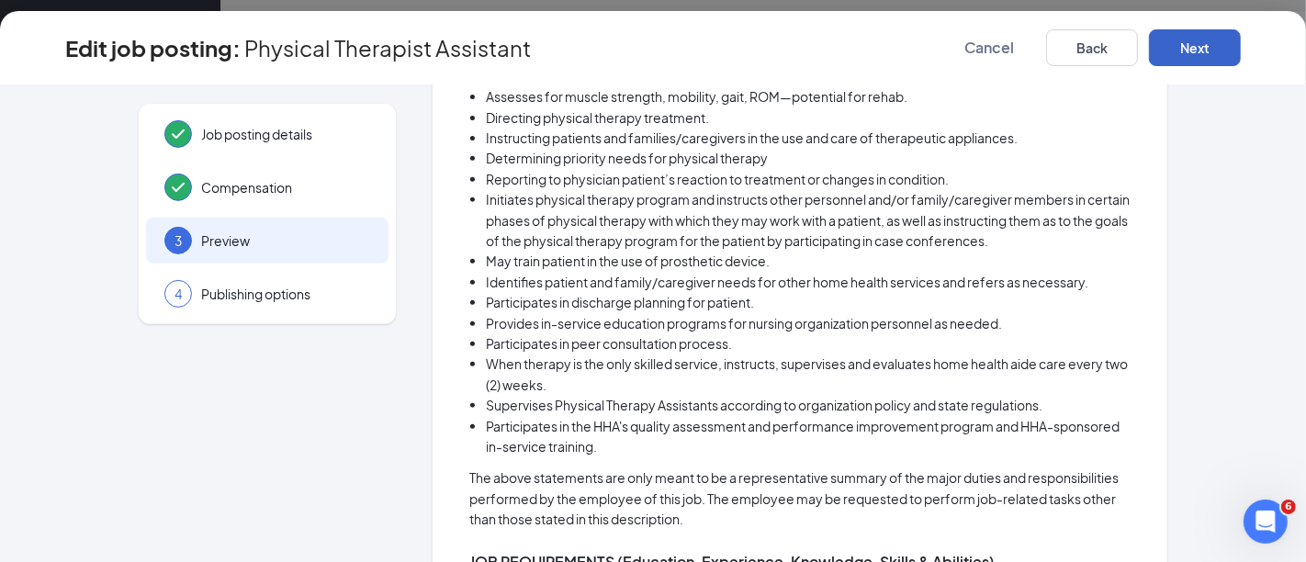
scroll to position [918, 0]
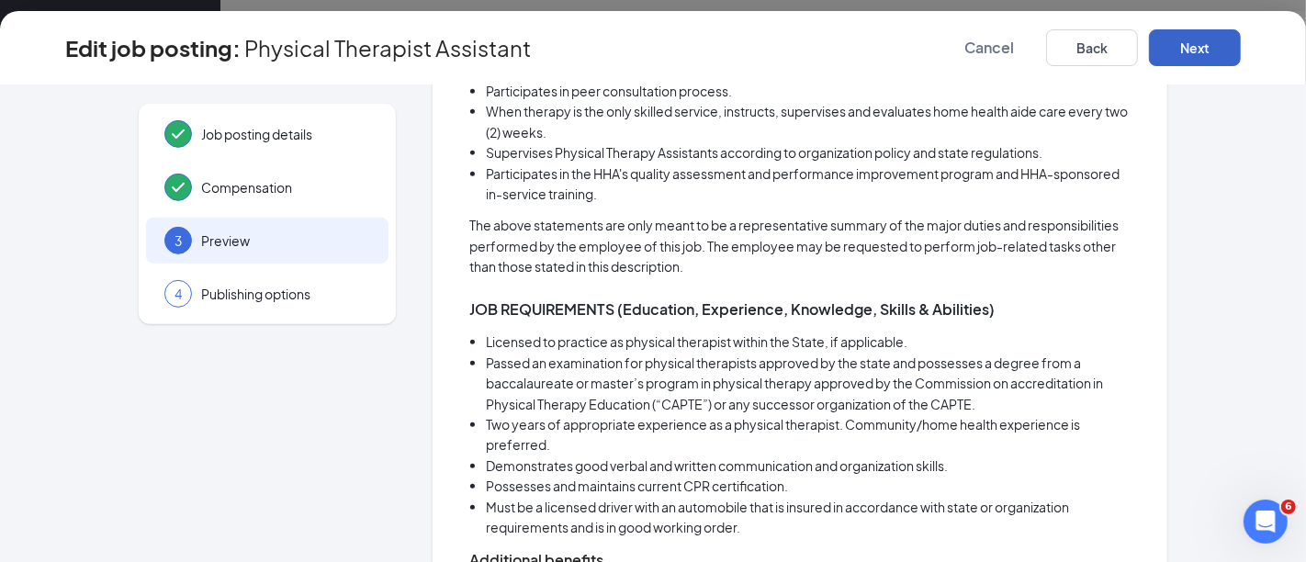
click at [1189, 46] on button "Next" at bounding box center [1195, 47] width 92 height 37
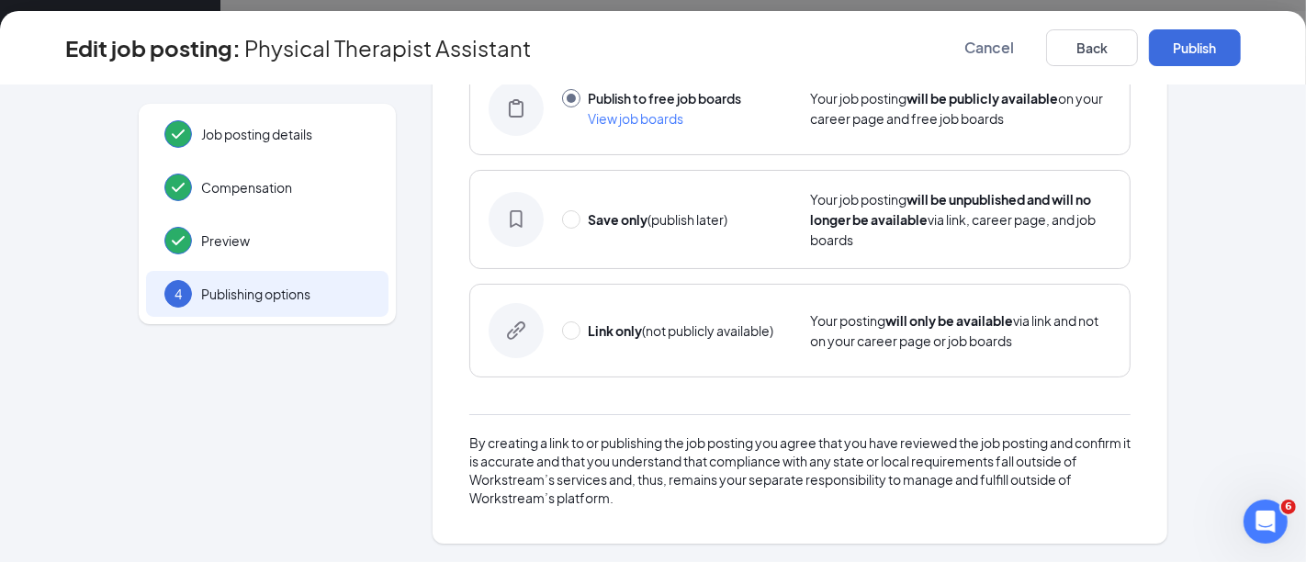
scroll to position [147, 0]
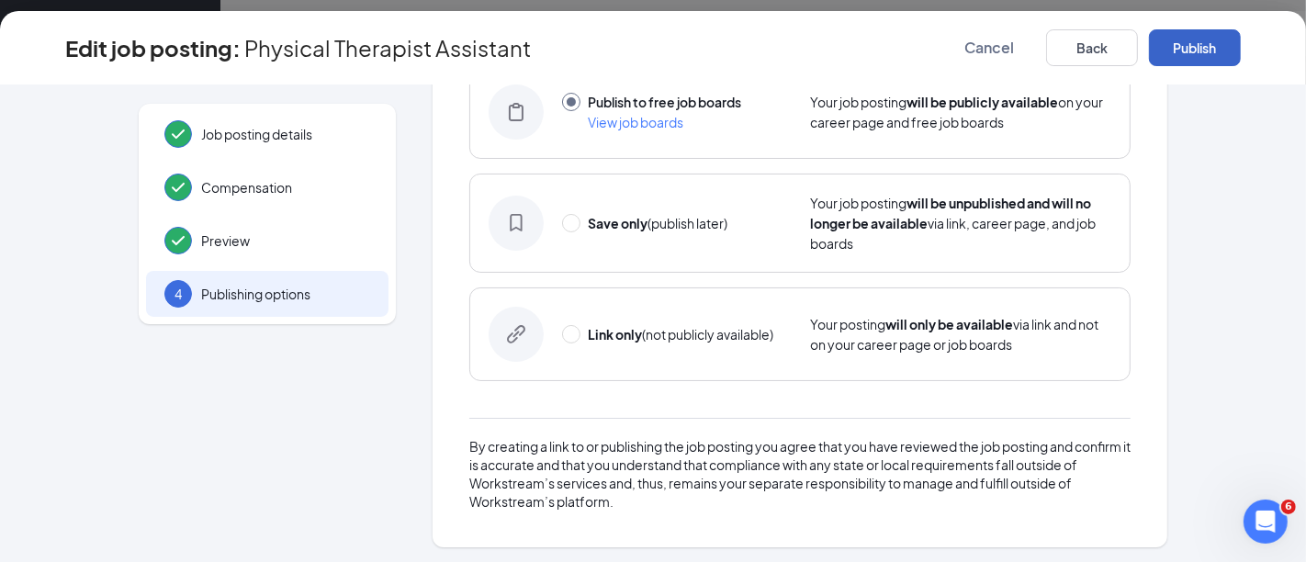
click at [1189, 42] on button "Publish" at bounding box center [1195, 47] width 92 height 37
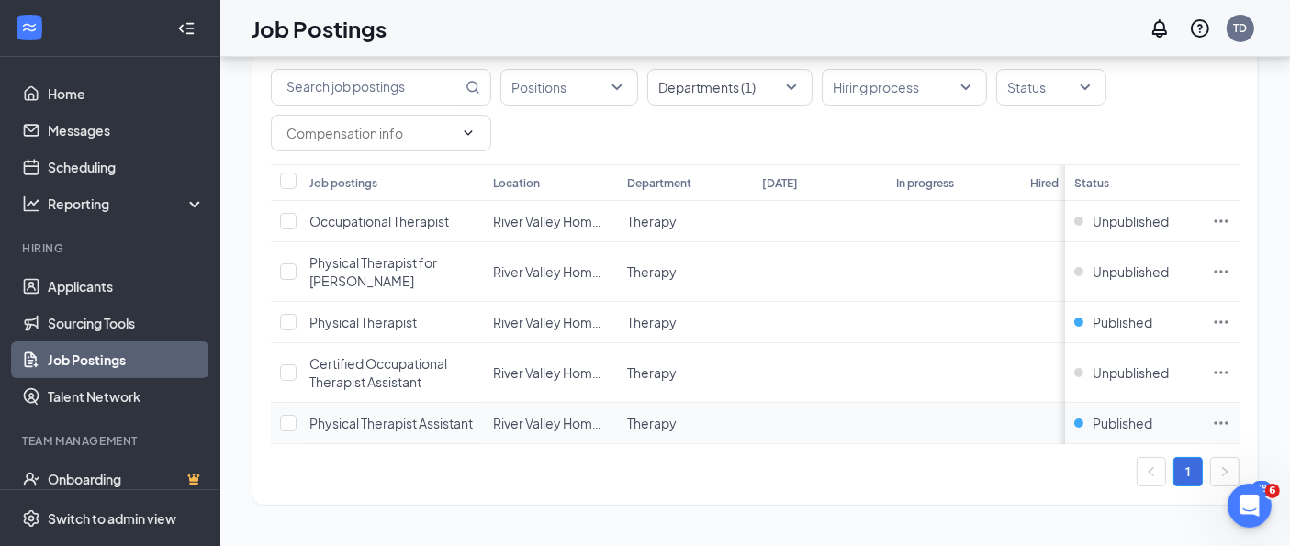
click at [1231, 414] on icon "Ellipses" at bounding box center [1221, 423] width 18 height 18
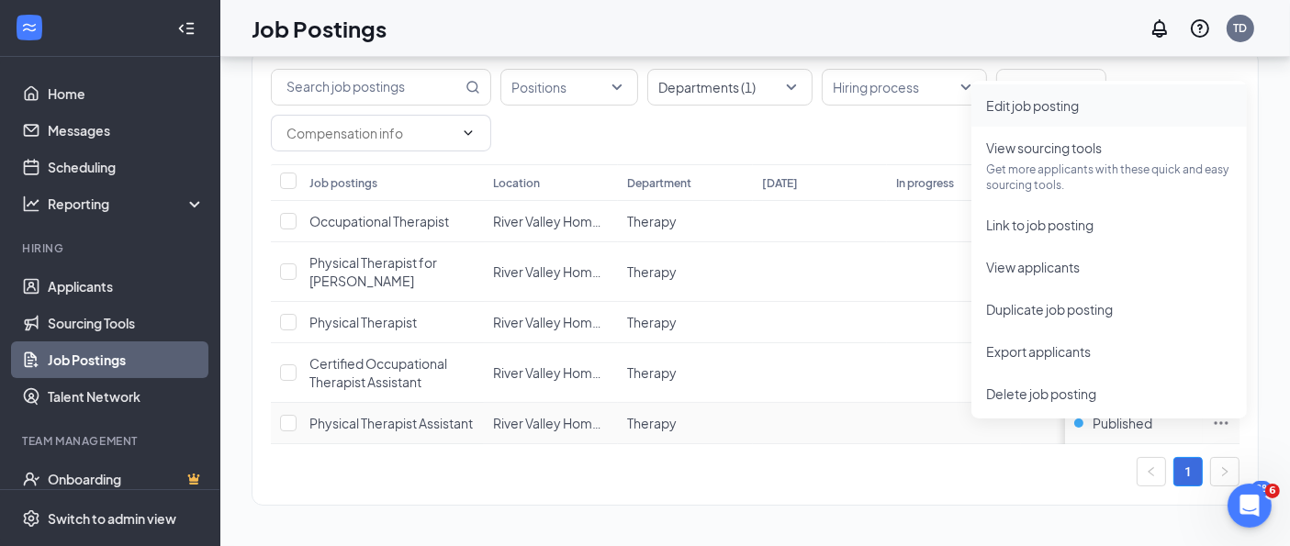
click at [1007, 97] on span "Edit job posting" at bounding box center [1032, 105] width 93 height 17
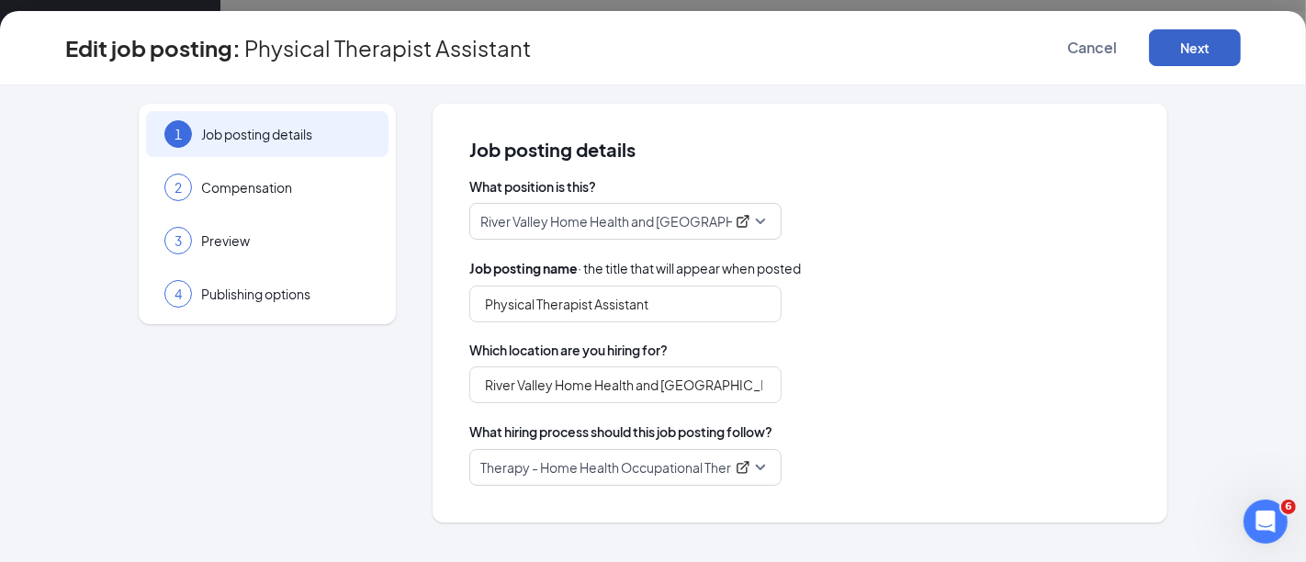
click at [1194, 34] on button "Next" at bounding box center [1195, 47] width 92 height 37
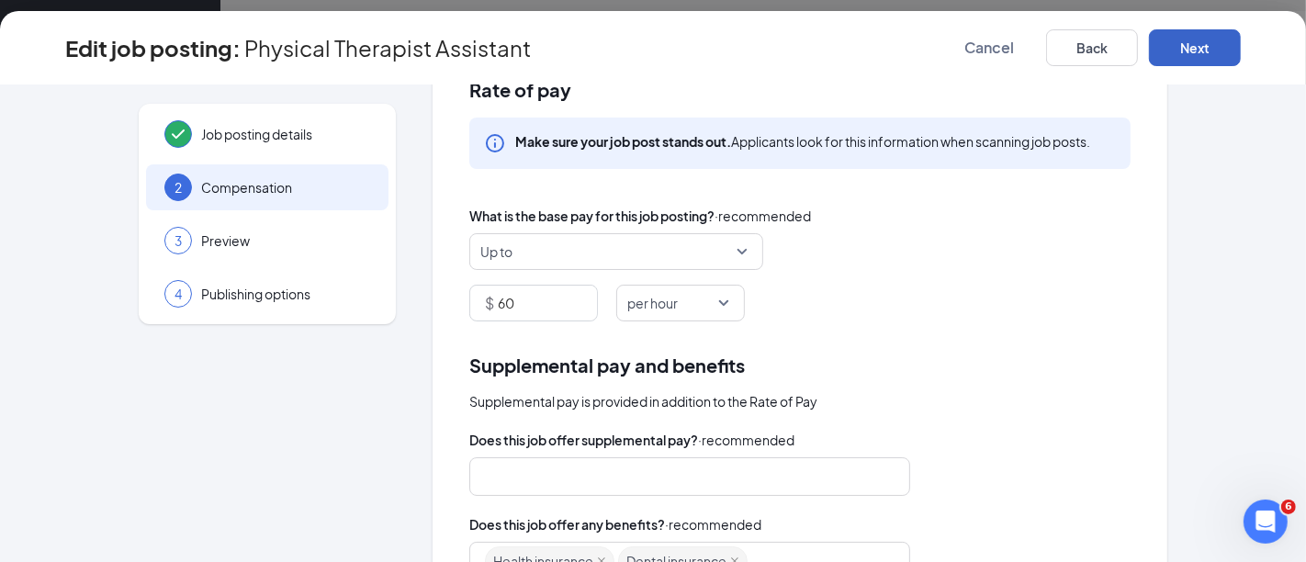
scroll to position [102, 0]
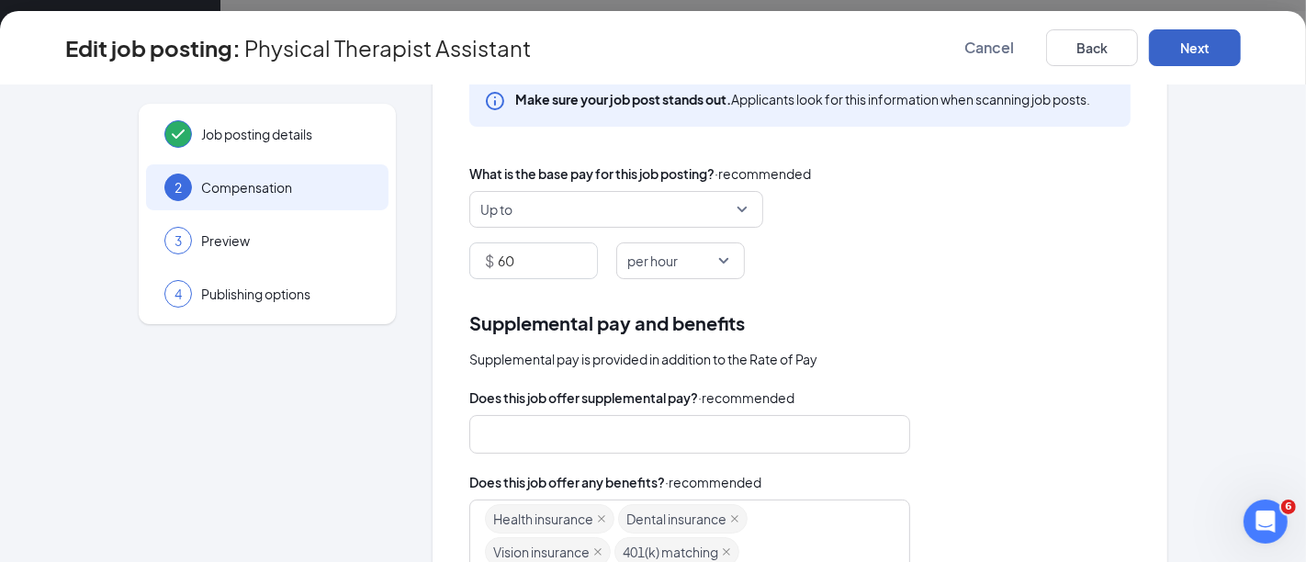
click at [1214, 52] on button "Next" at bounding box center [1195, 47] width 92 height 37
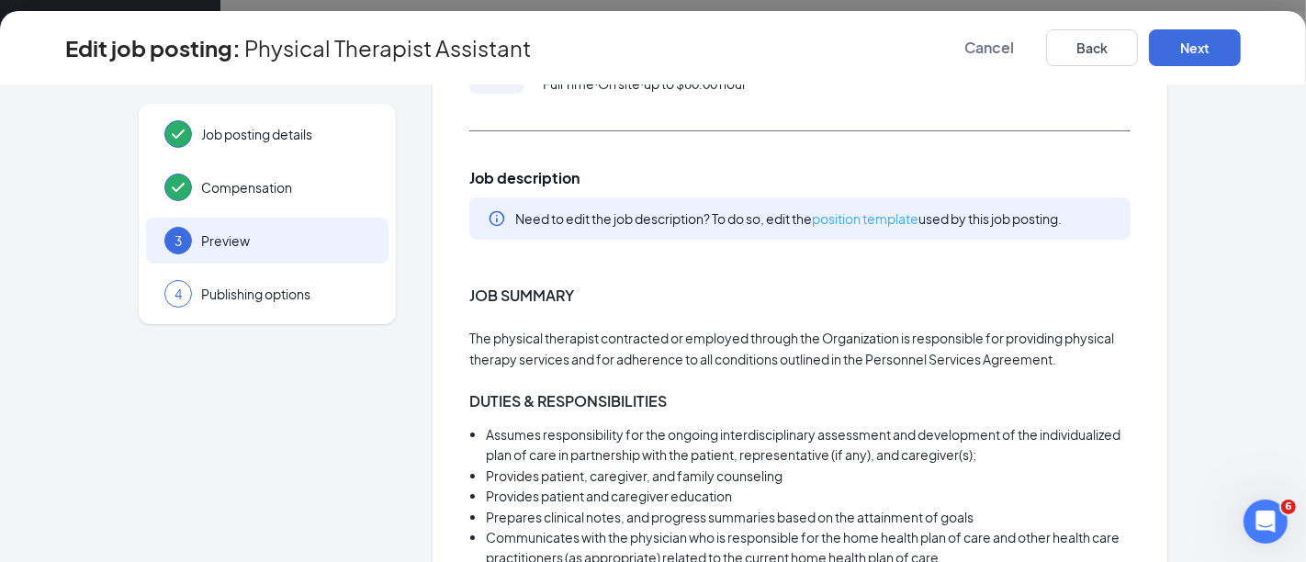
click at [864, 217] on link "position template" at bounding box center [865, 218] width 107 height 17
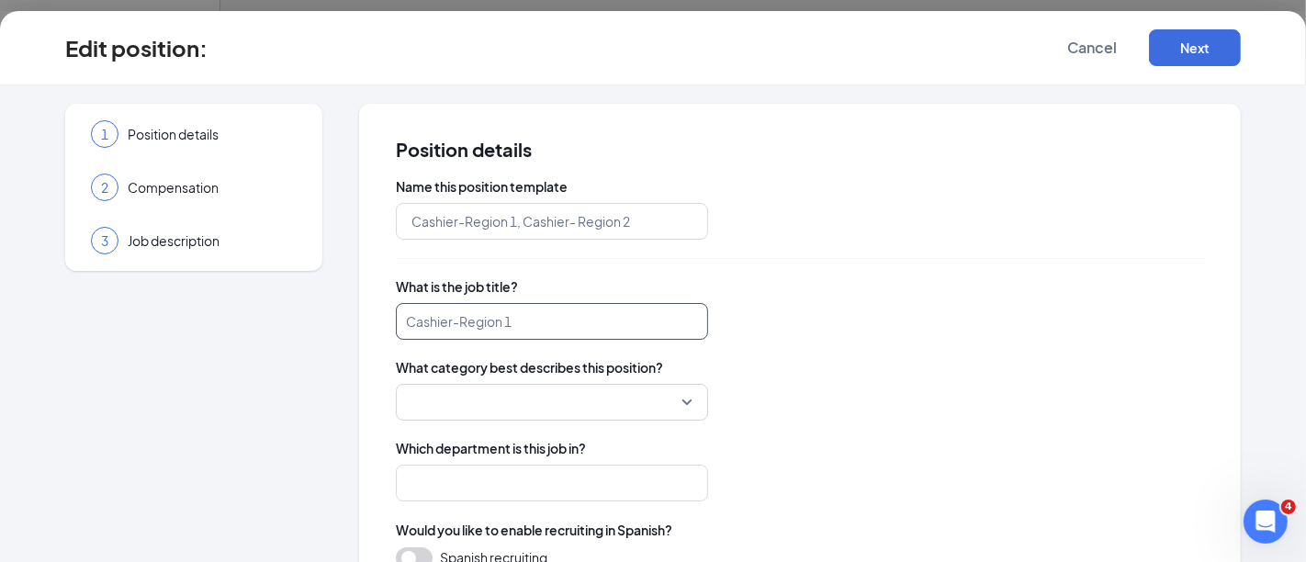
type input "River Valley Home Health and [GEOGRAPHIC_DATA] - Physical Therapist Assistant"
type input "Physical Therapist Assistant"
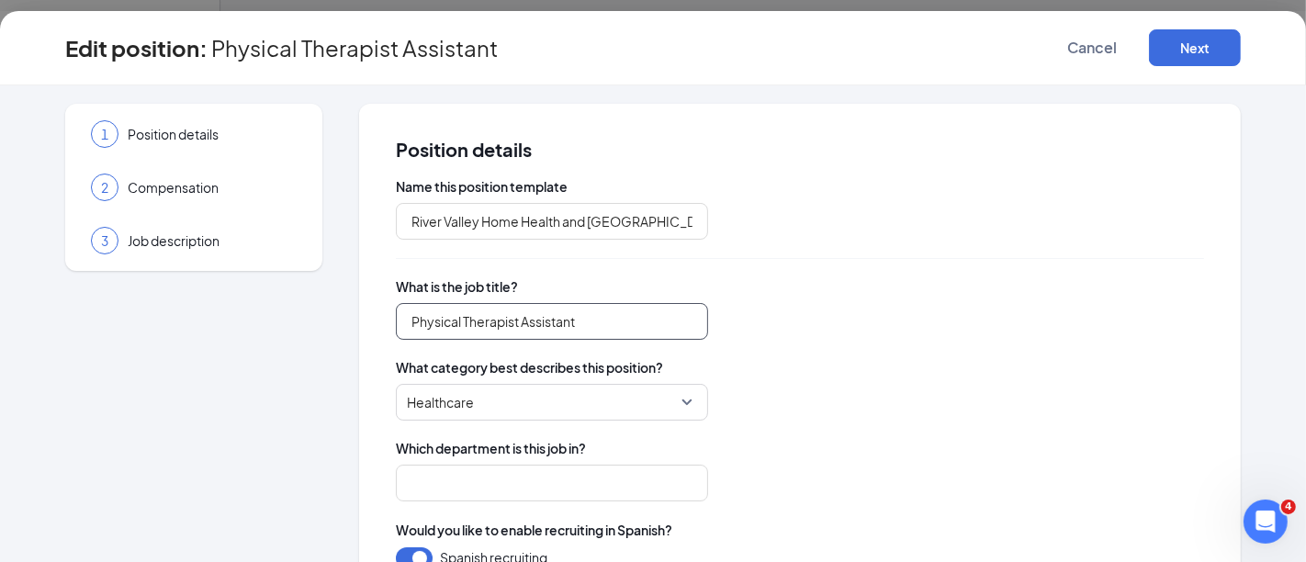
type input "Therapy"
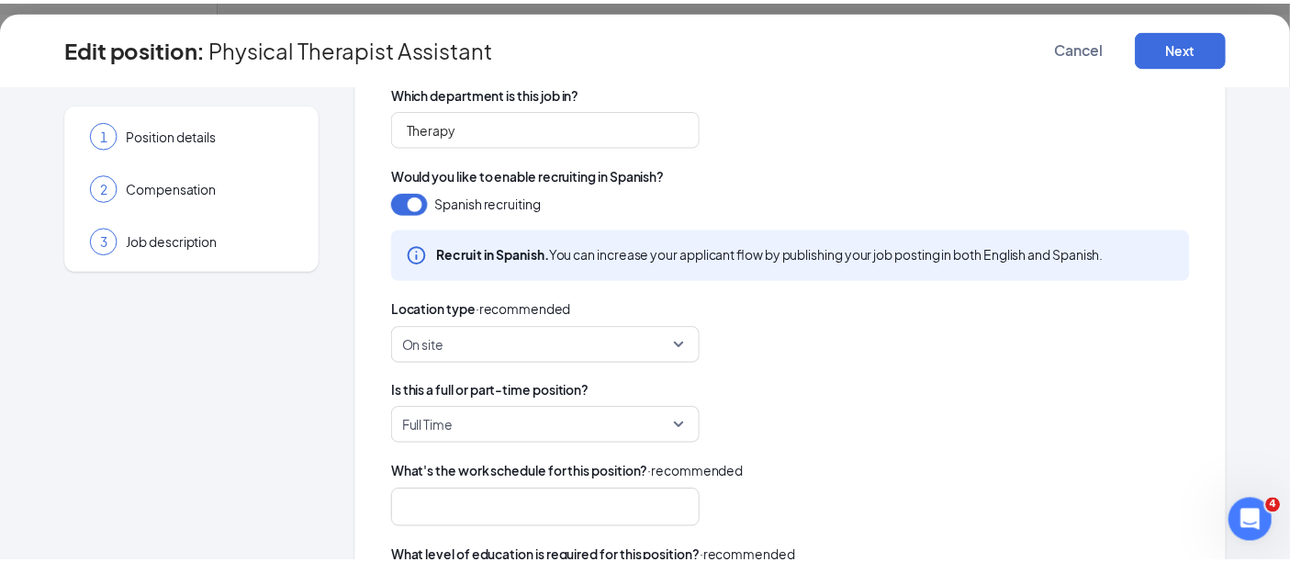
scroll to position [408, 0]
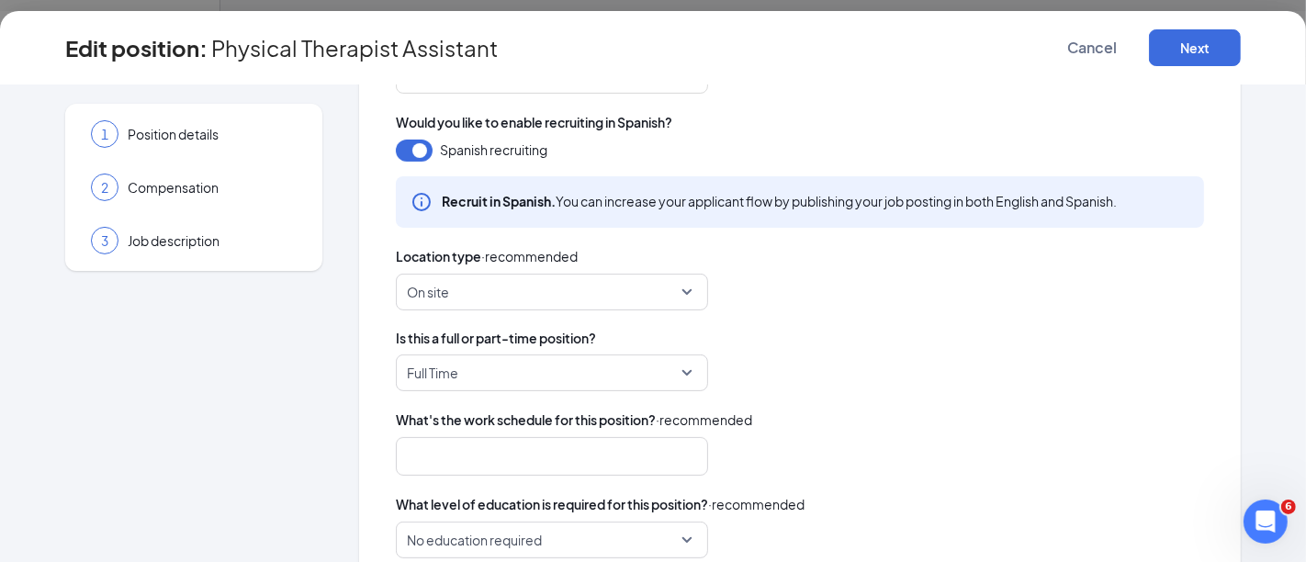
click at [592, 296] on span "On site" at bounding box center [544, 292] width 274 height 35
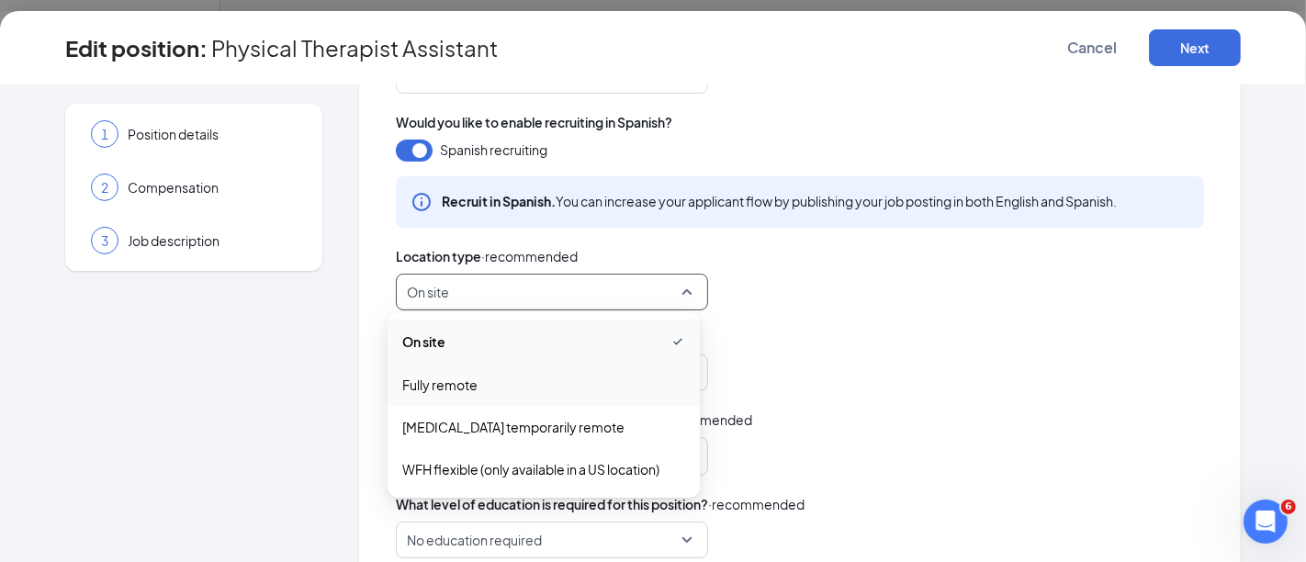
drag, startPoint x: 923, startPoint y: 334, endPoint x: 941, endPoint y: 295, distance: 43.6
click at [923, 331] on span "Is this a full or part-time position?" at bounding box center [800, 338] width 808 height 18
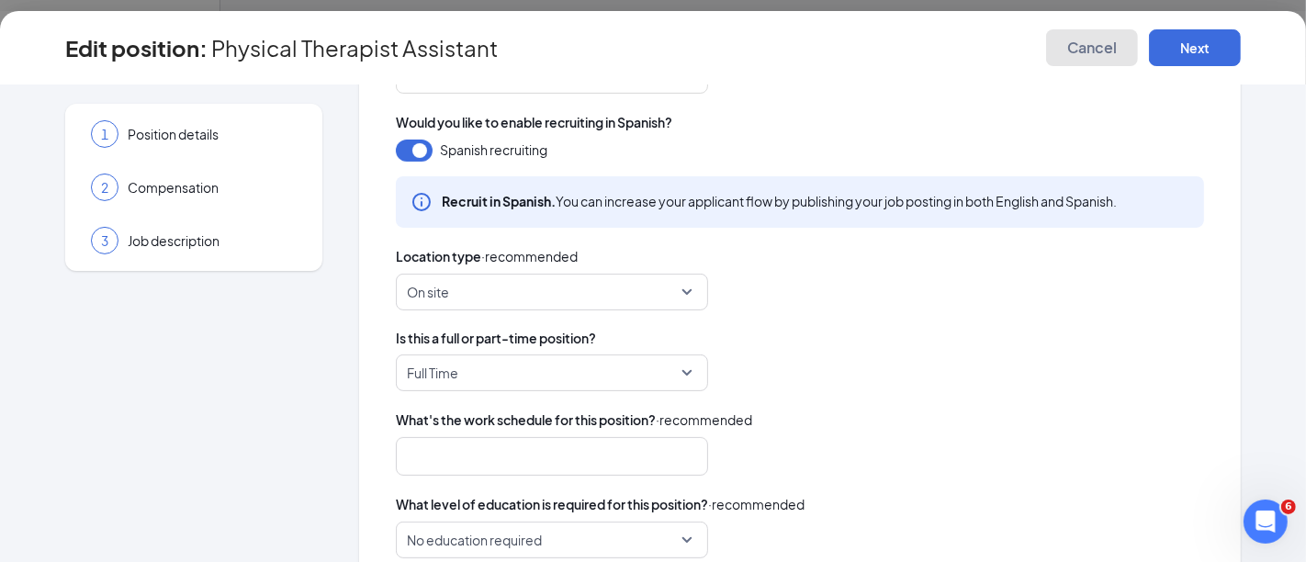
click at [1087, 44] on span "Cancel" at bounding box center [1092, 48] width 50 height 18
